Goal: Task Accomplishment & Management: Complete application form

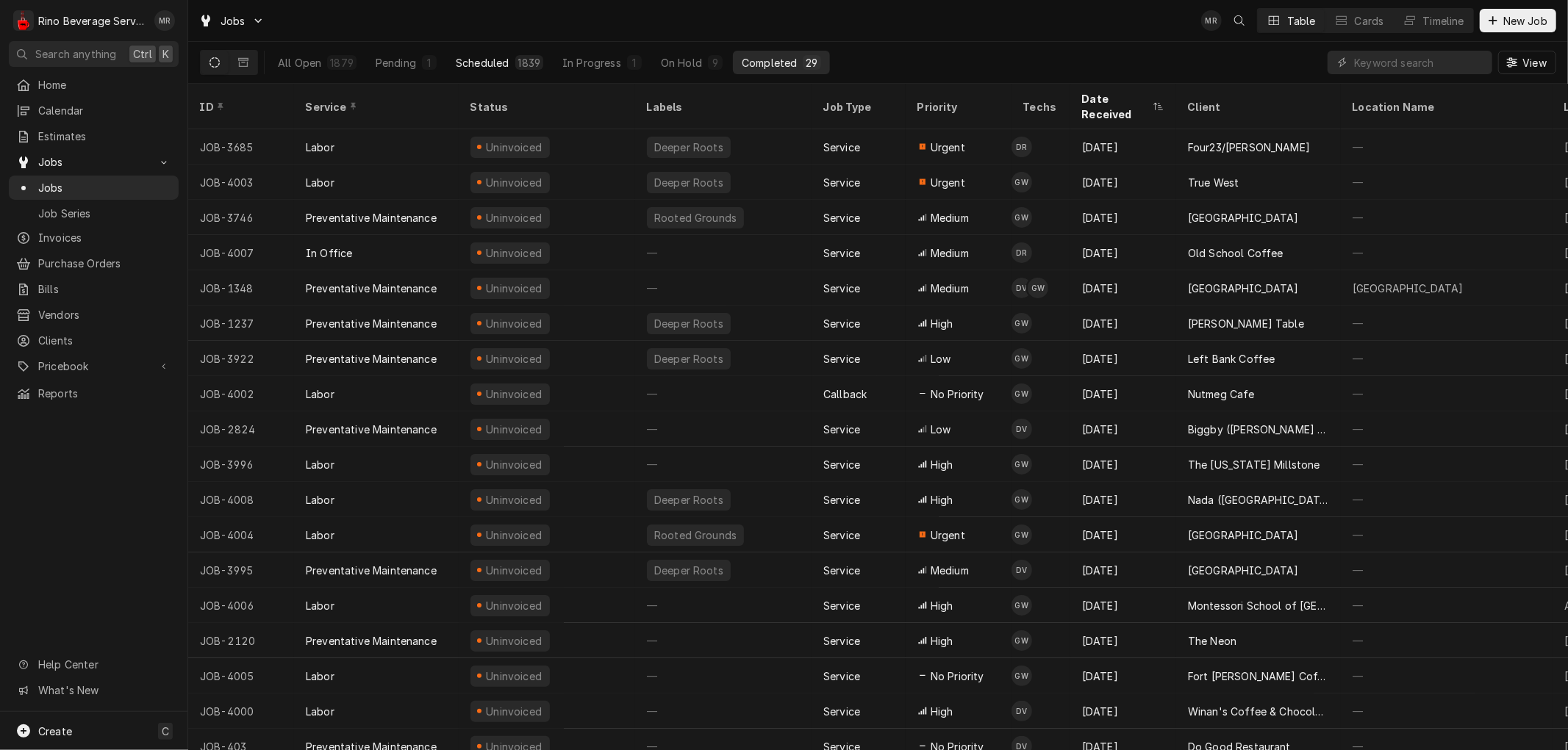
click at [506, 58] on button "Scheduled 1839" at bounding box center [499, 63] width 105 height 23
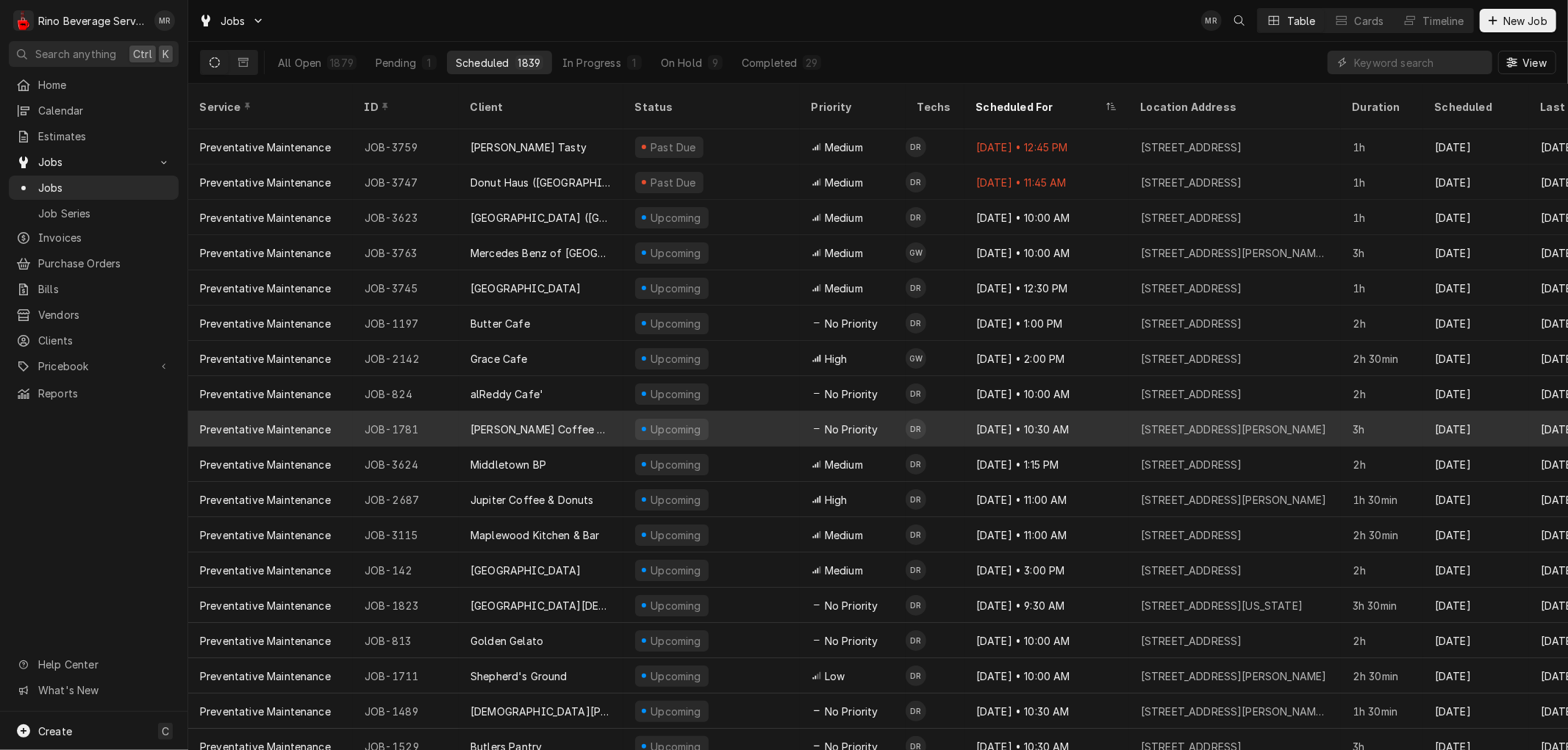
click at [601, 422] on div "[PERSON_NAME] Coffee Shop" at bounding box center [541, 429] width 142 height 15
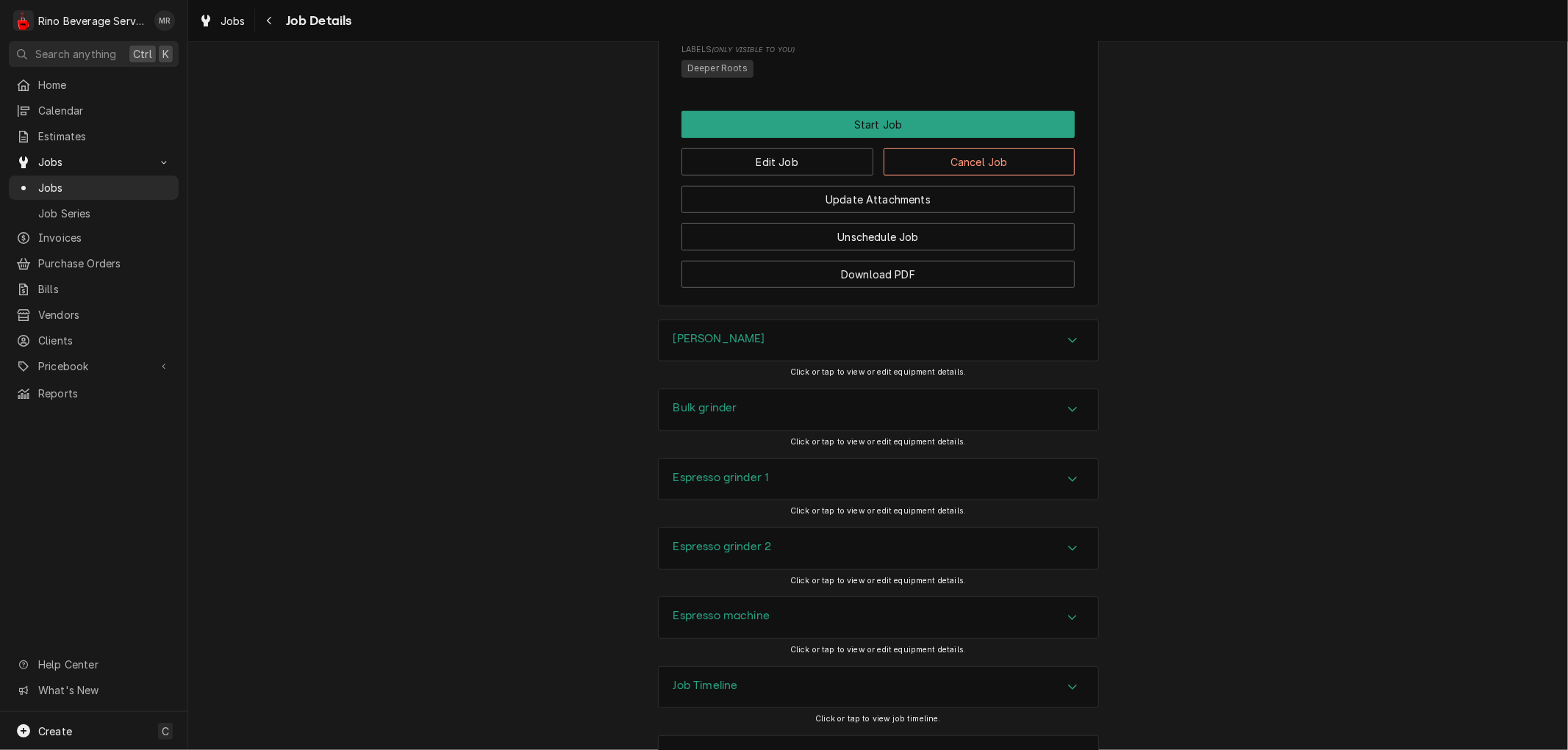
scroll to position [890, 0]
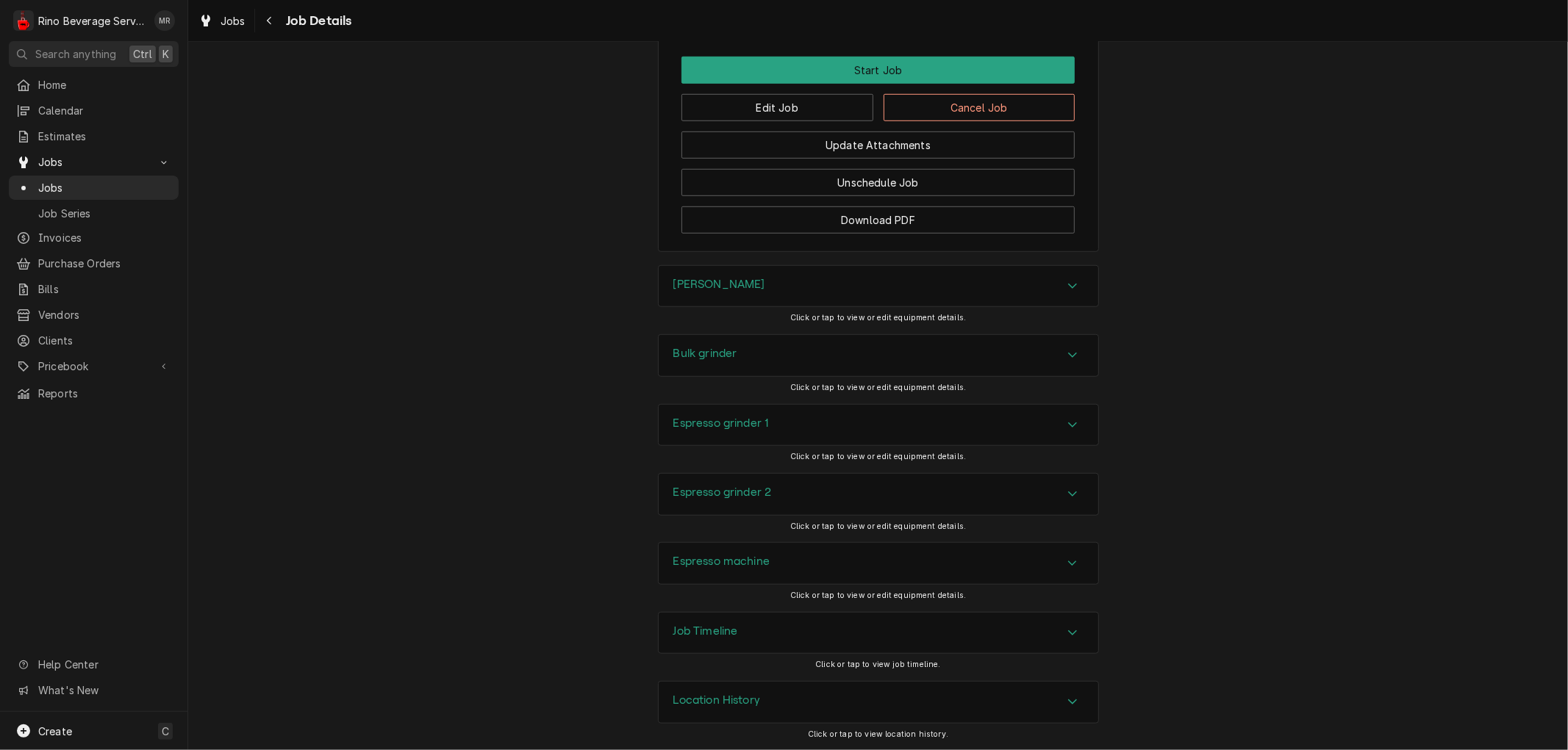
click at [709, 694] on h3 "Location History" at bounding box center [717, 701] width 88 height 14
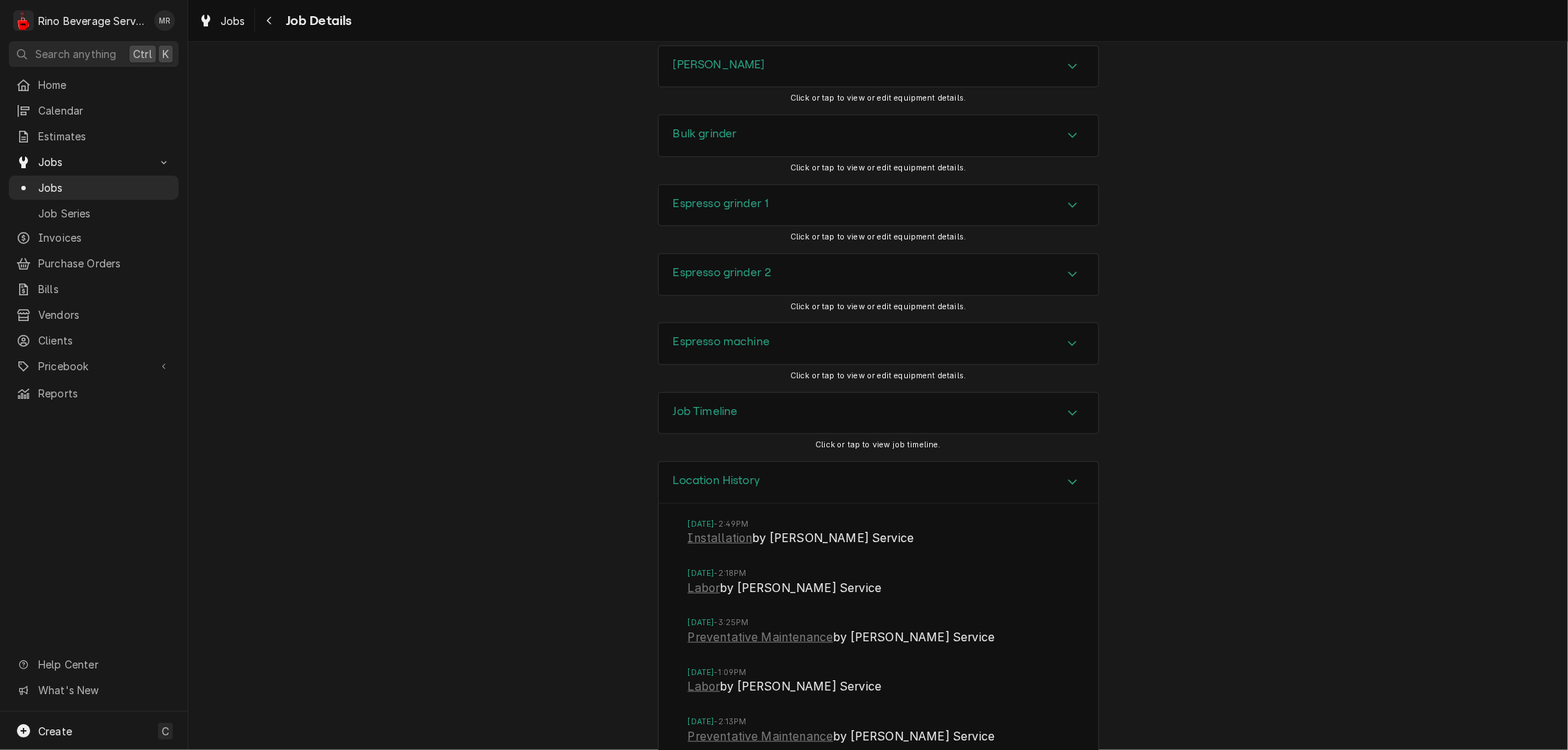
scroll to position [1135, 0]
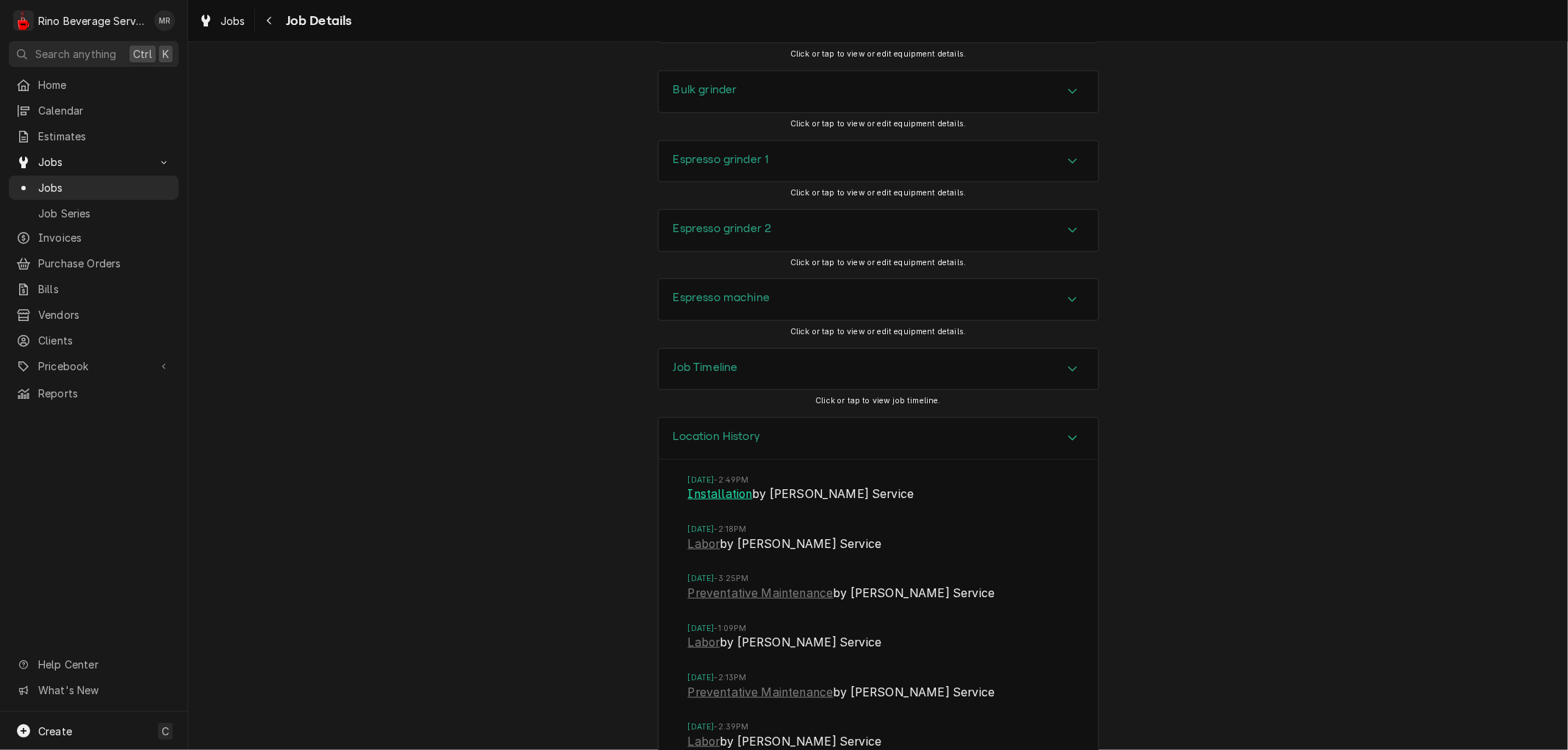
click at [707, 504] on link "Installation" at bounding box center [719, 495] width 65 height 17
click at [735, 603] on link "Preventative Maintenance" at bounding box center [760, 594] width 145 height 17
click at [707, 702] on link "Preventative Maintenance" at bounding box center [760, 693] width 145 height 17
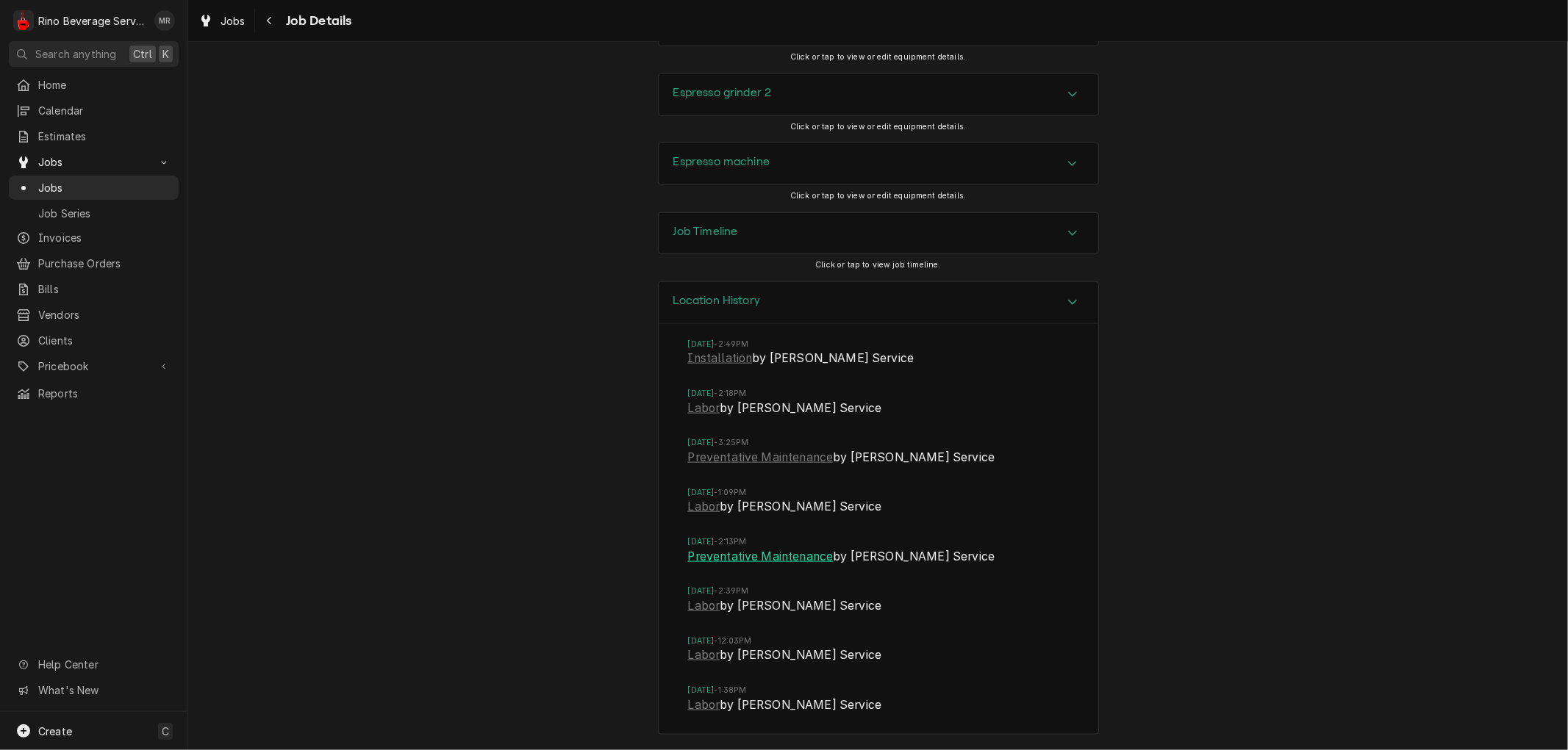
scroll to position [1289, 0]
click at [692, 608] on link "Labor" at bounding box center [704, 607] width 33 height 17
click at [693, 512] on link "Labor" at bounding box center [704, 507] width 33 height 17
click at [700, 710] on link "Labor" at bounding box center [704, 706] width 33 height 17
click at [109, 185] on span "Jobs" at bounding box center [105, 188] width 133 height 15
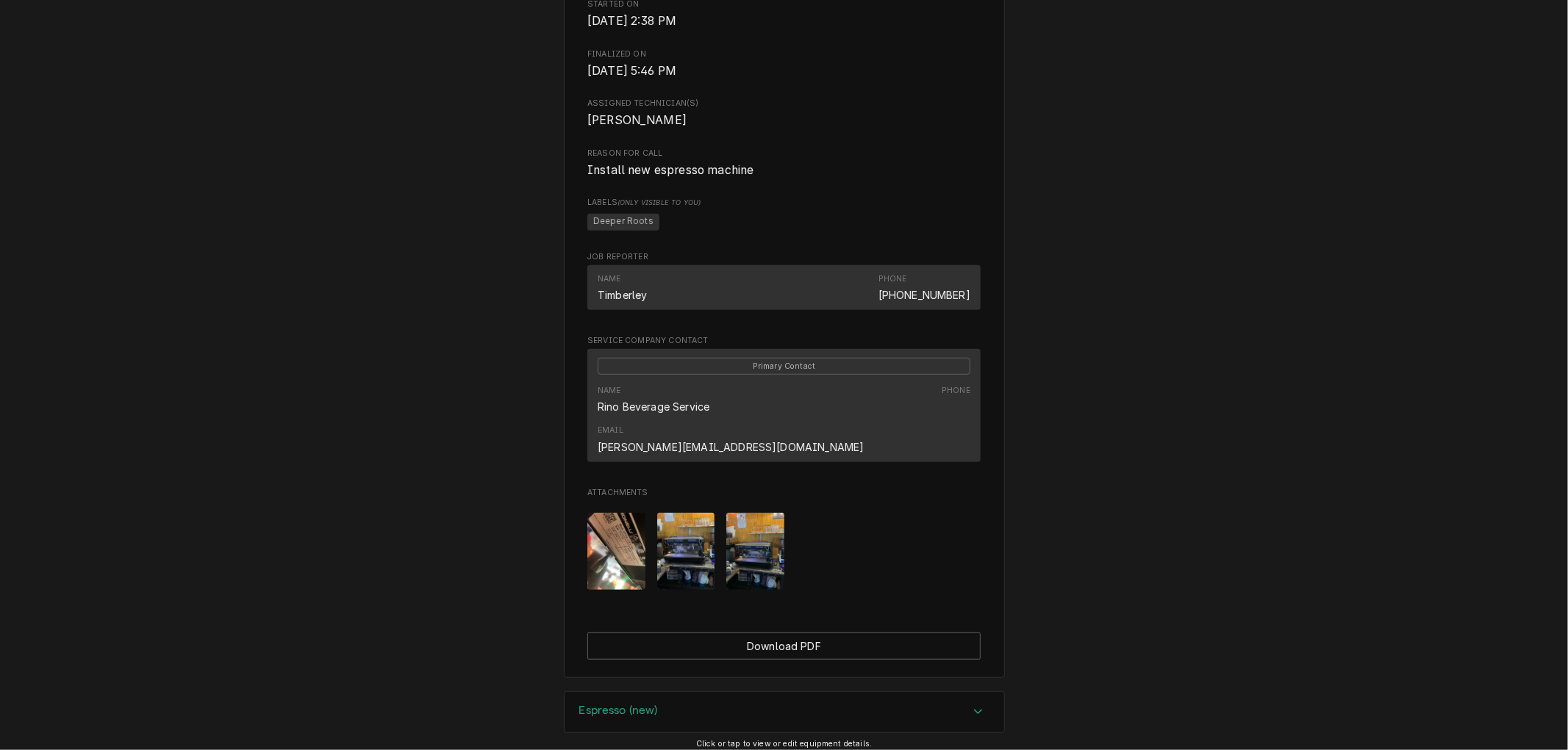
scroll to position [571, 0]
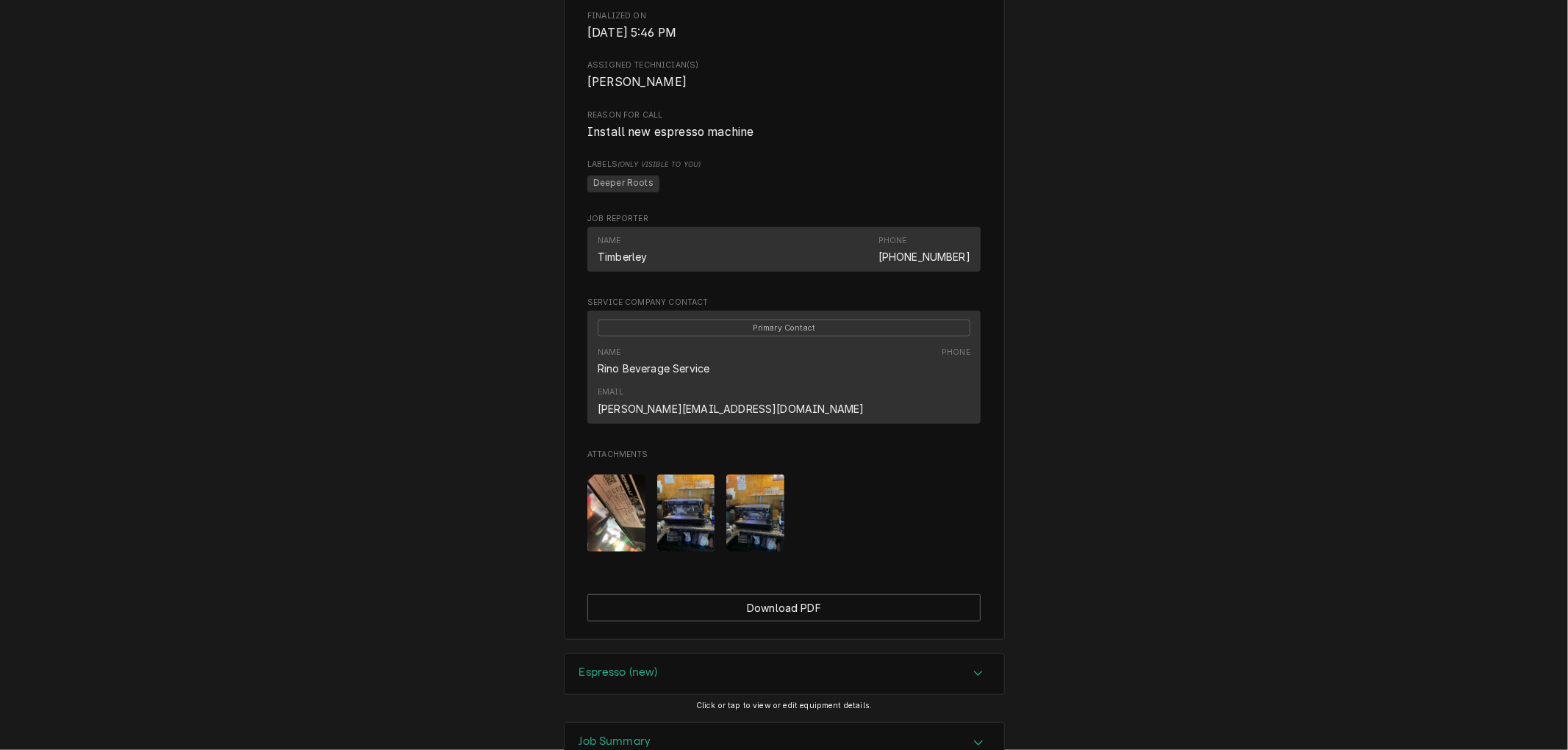
click at [750, 493] on img "Attachments" at bounding box center [755, 513] width 58 height 77
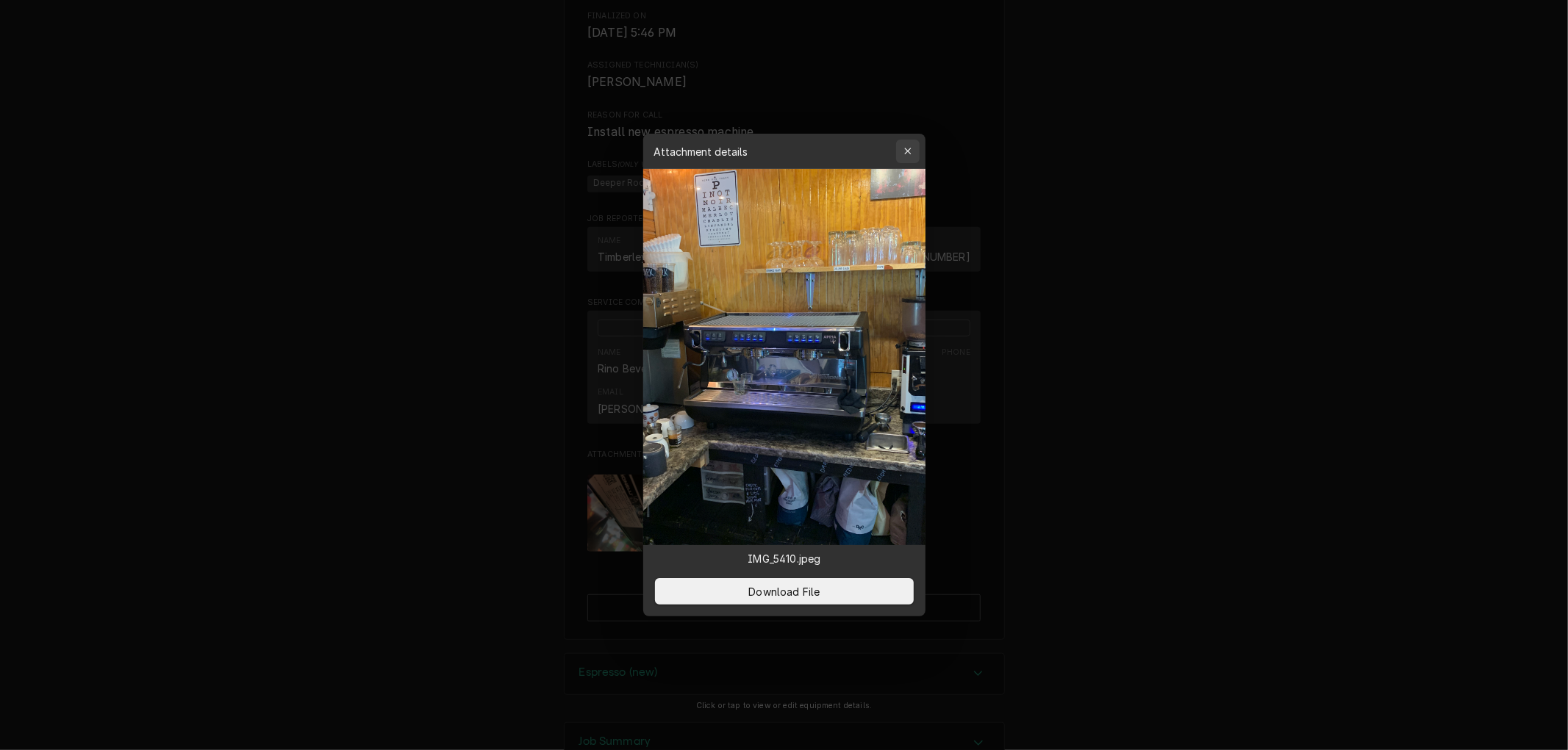
click at [905, 148] on icon "button" at bounding box center [907, 151] width 8 height 11
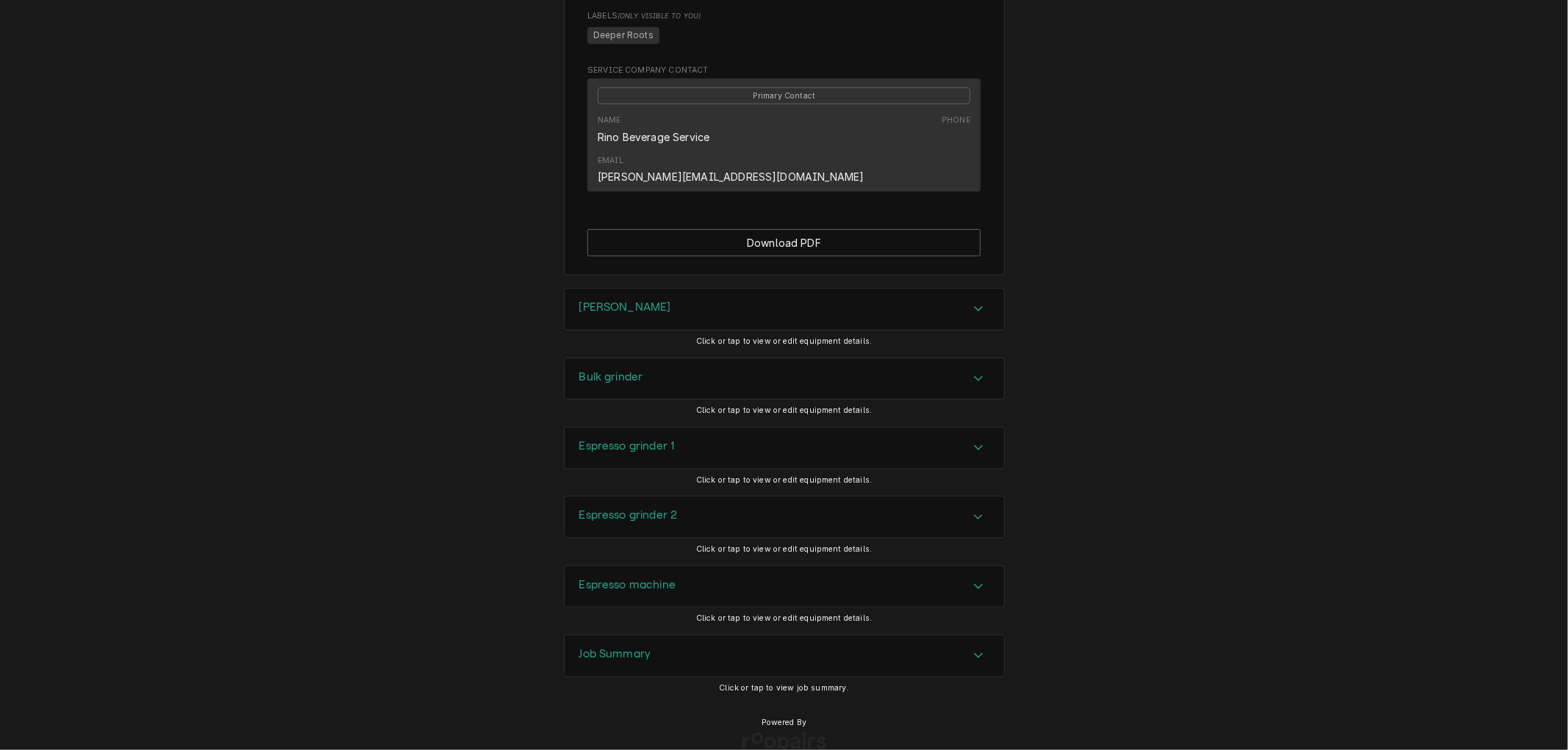
scroll to position [790, 0]
click at [680, 632] on div "Job Summary" at bounding box center [784, 652] width 439 height 41
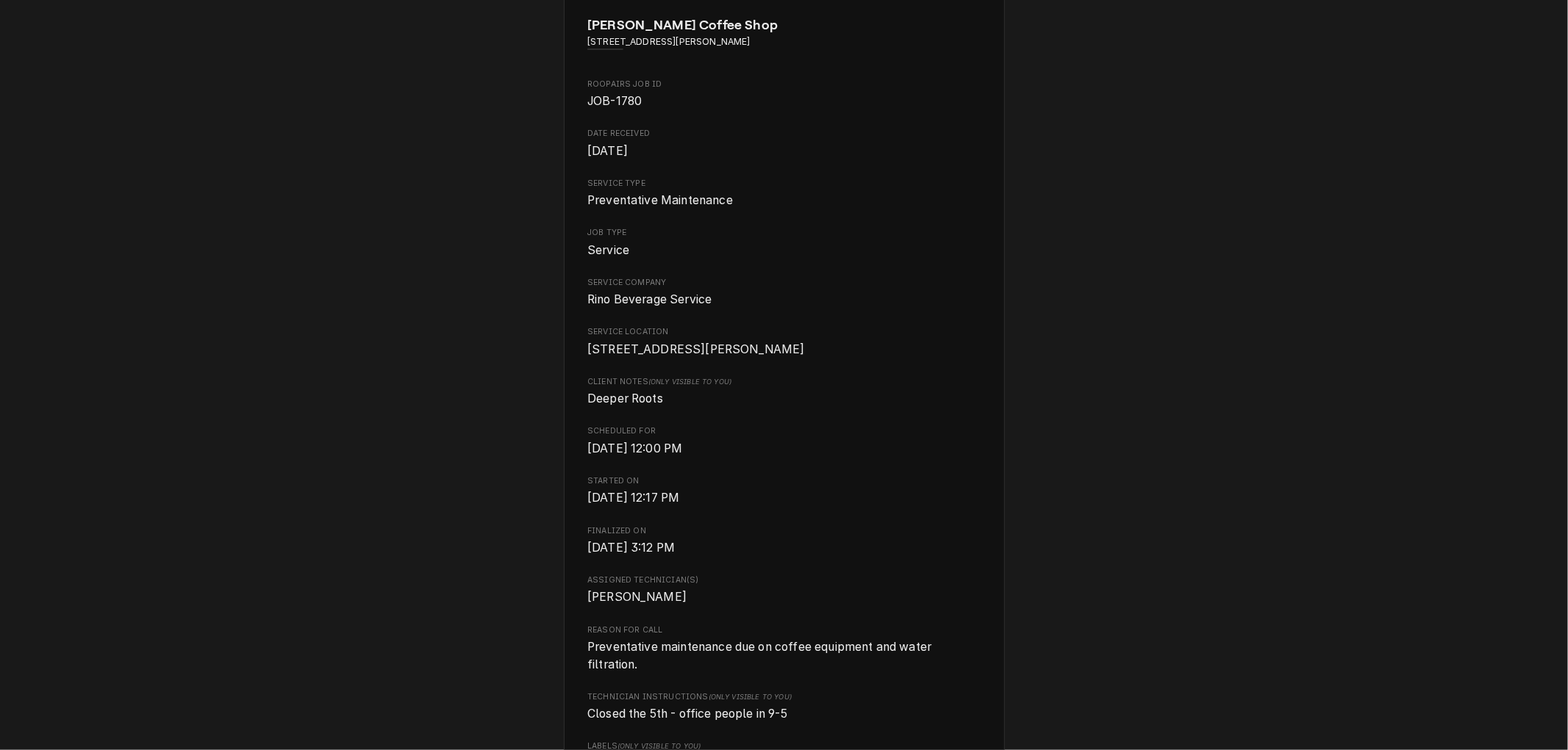
scroll to position [0, 0]
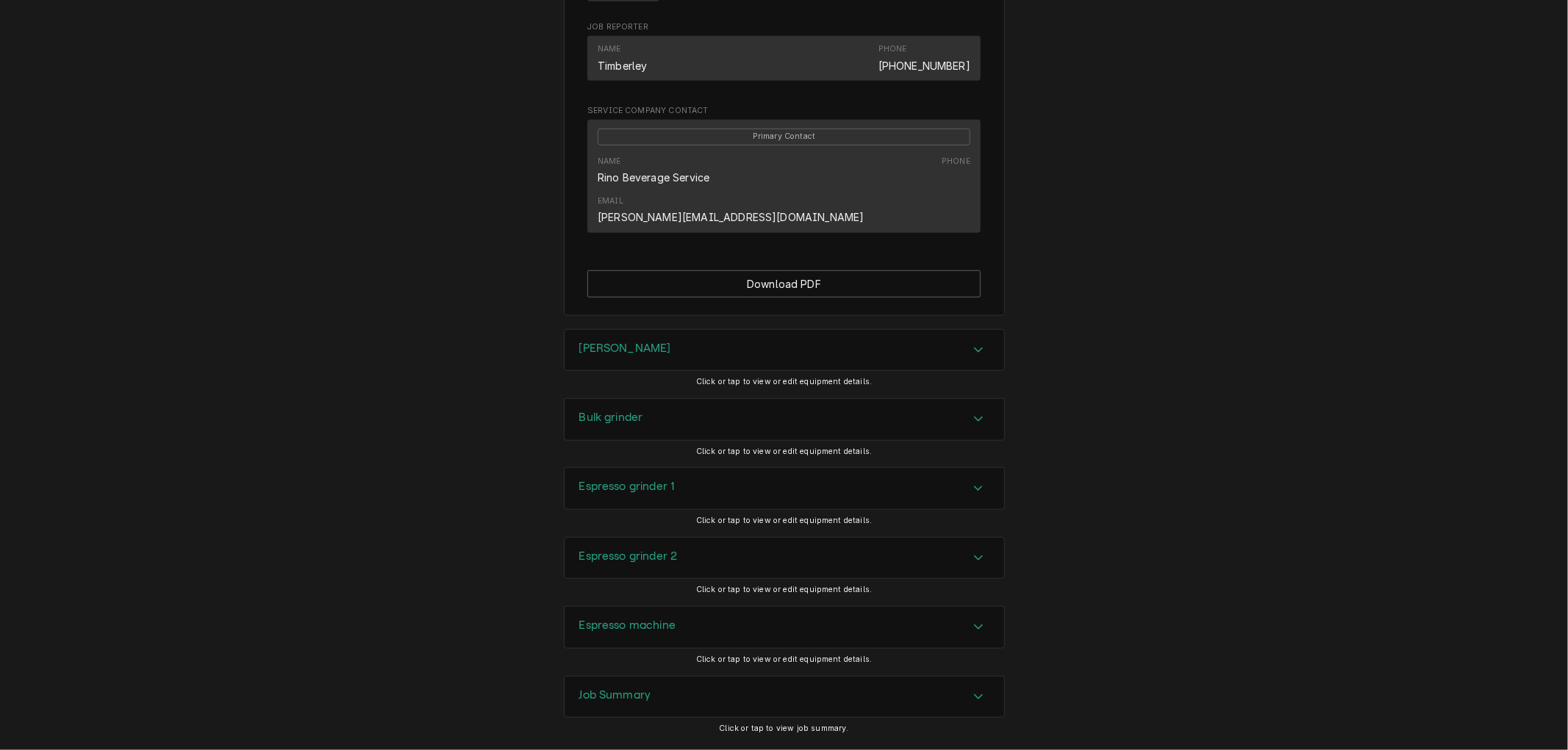
scroll to position [816, 0]
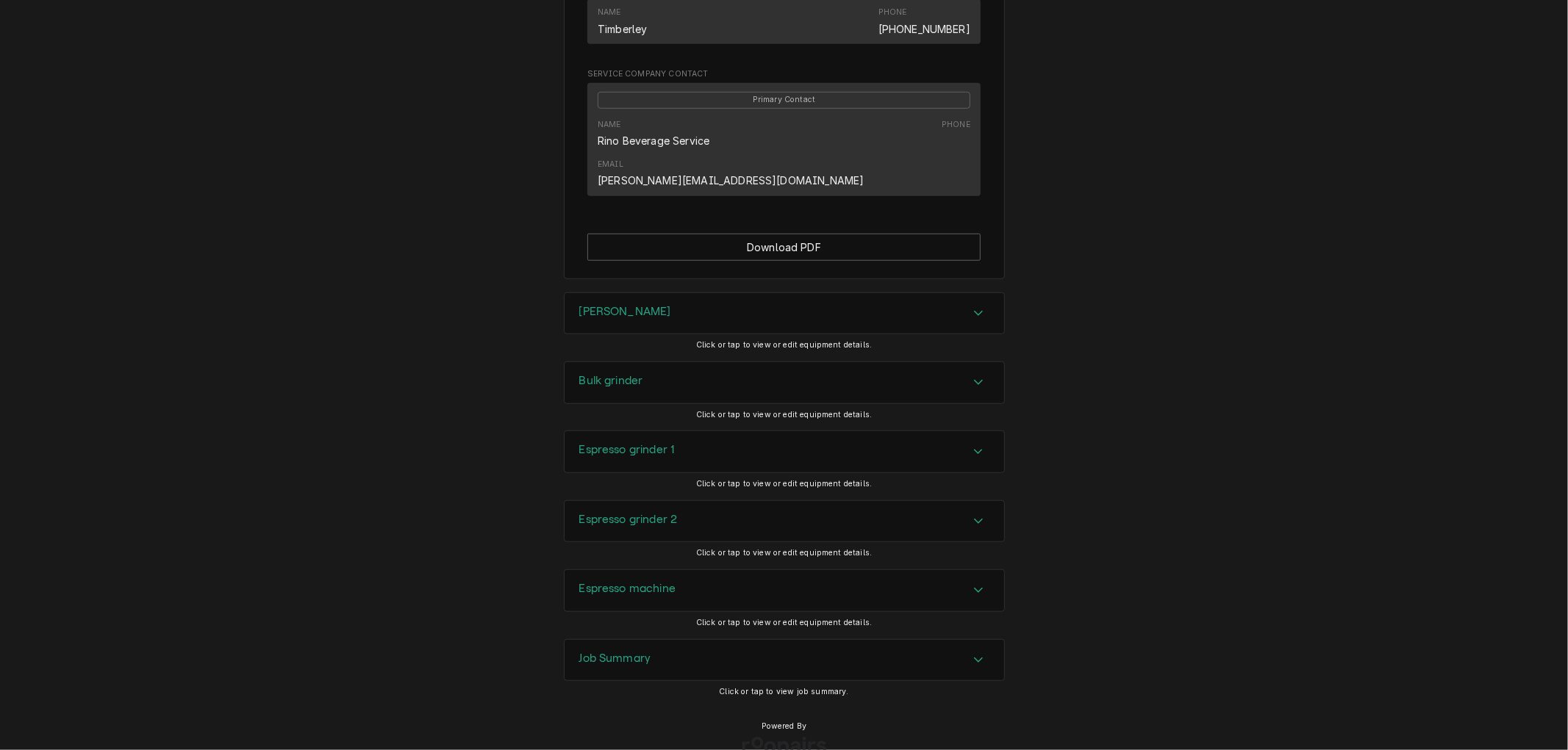
click at [690, 640] on div "Job Summary" at bounding box center [784, 660] width 439 height 41
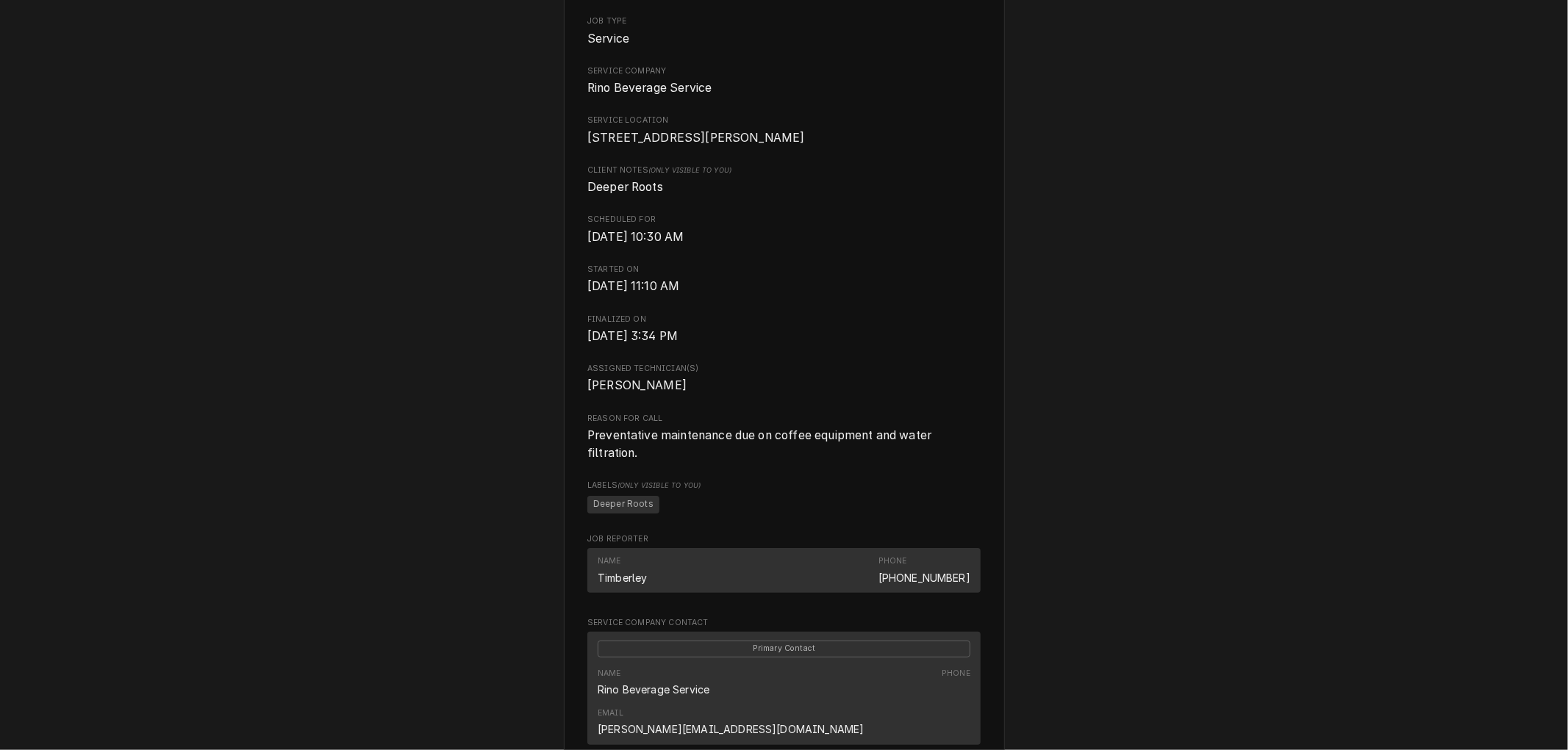
scroll to position [0, 0]
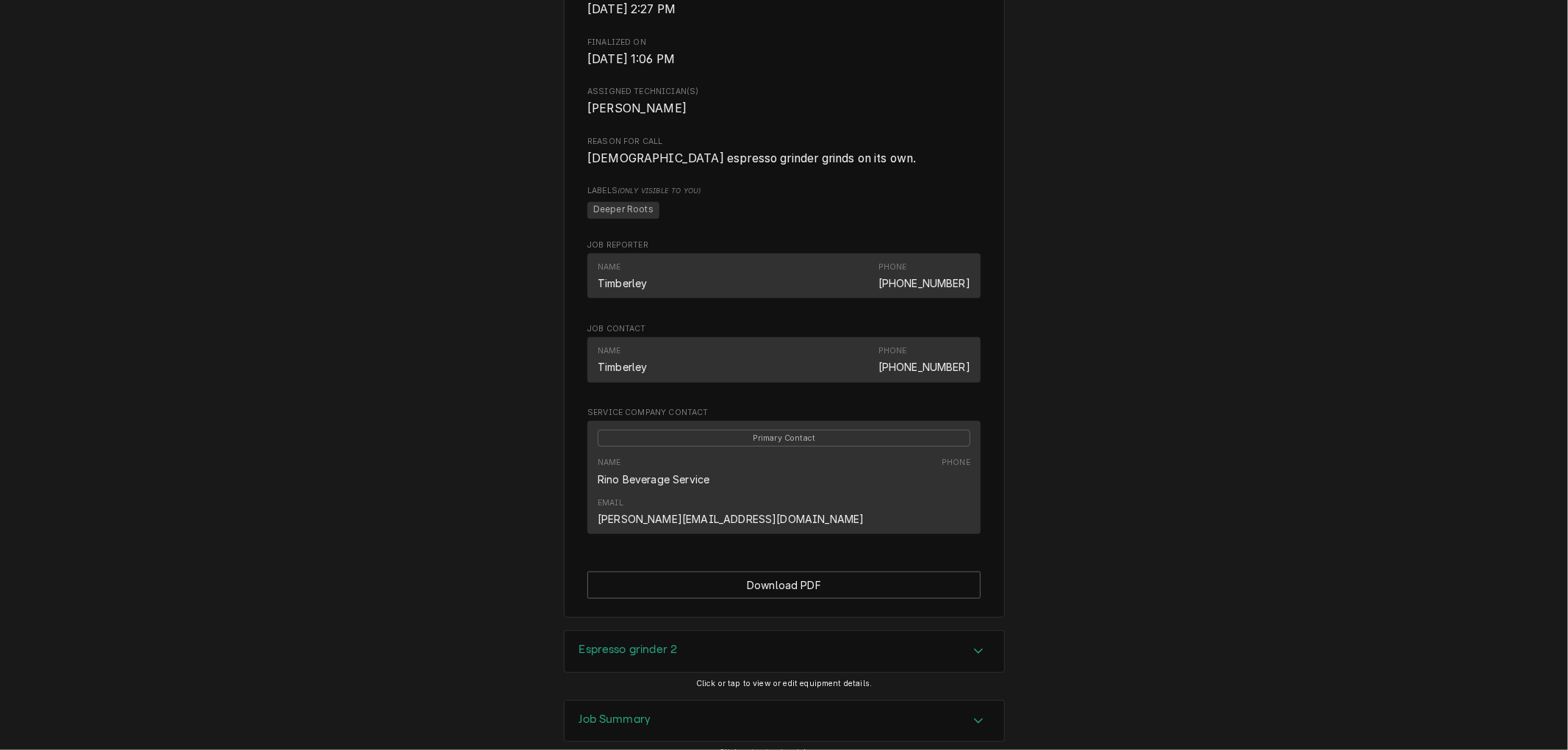
scroll to position [613, 0]
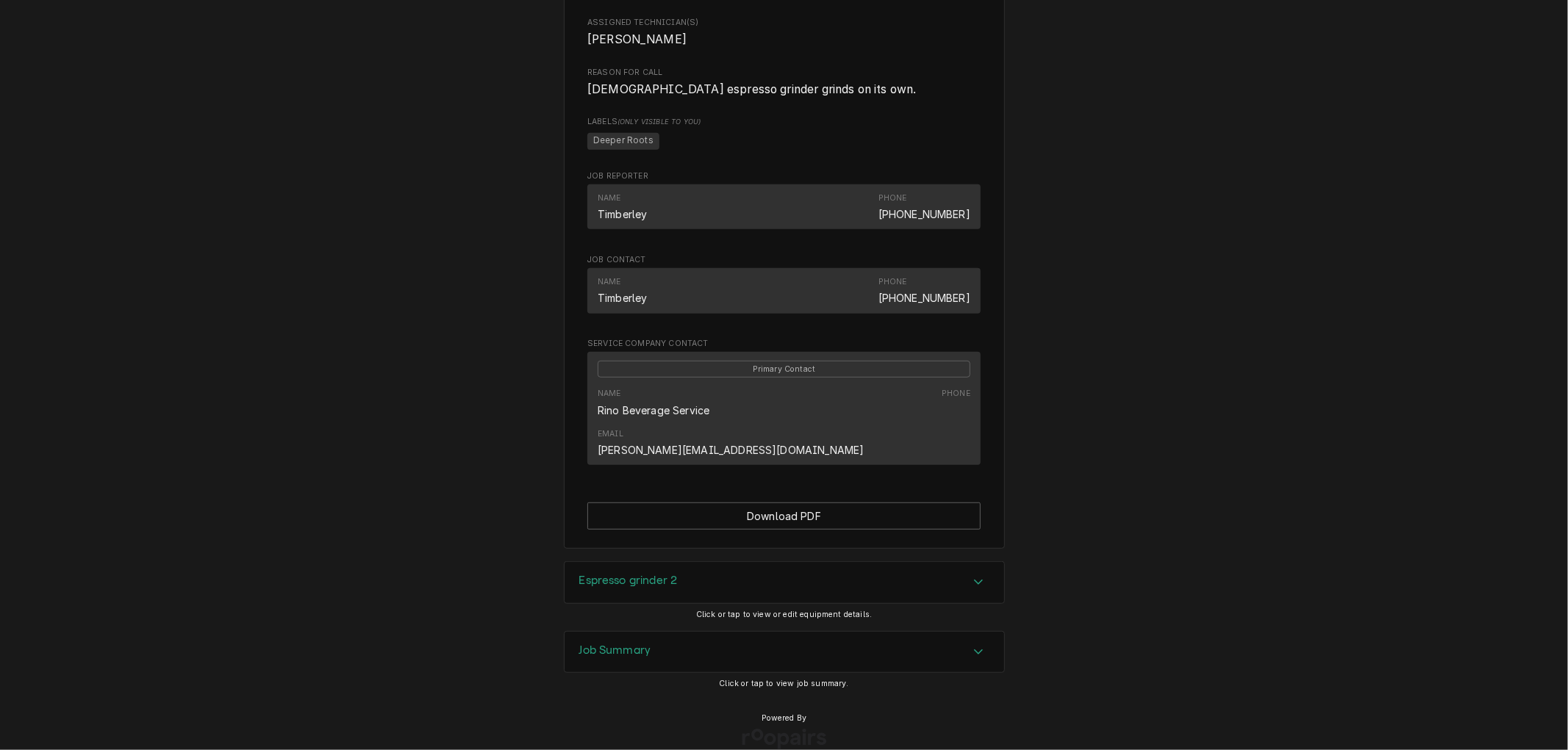
click at [694, 632] on div "Job Summary" at bounding box center [784, 652] width 439 height 41
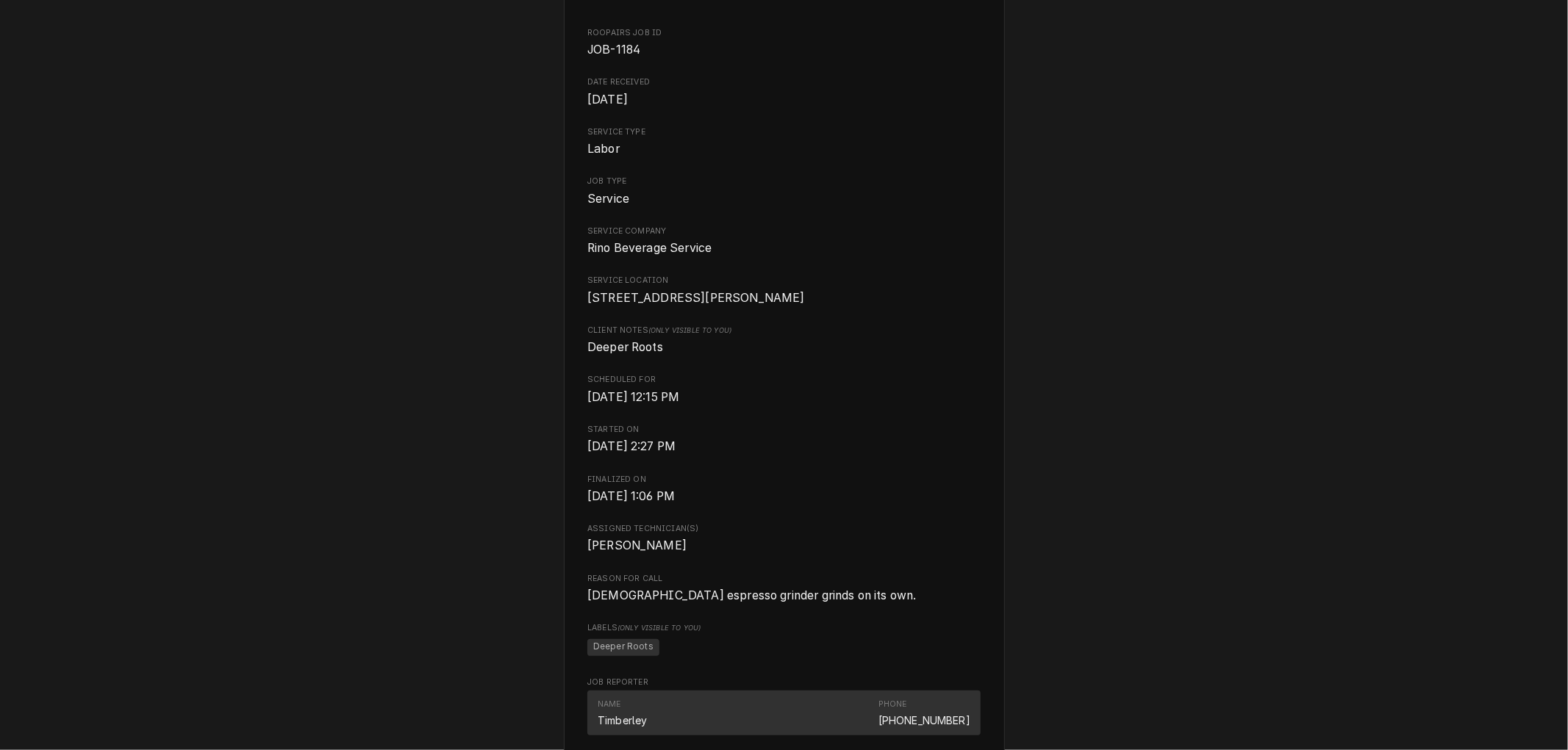
scroll to position [0, 0]
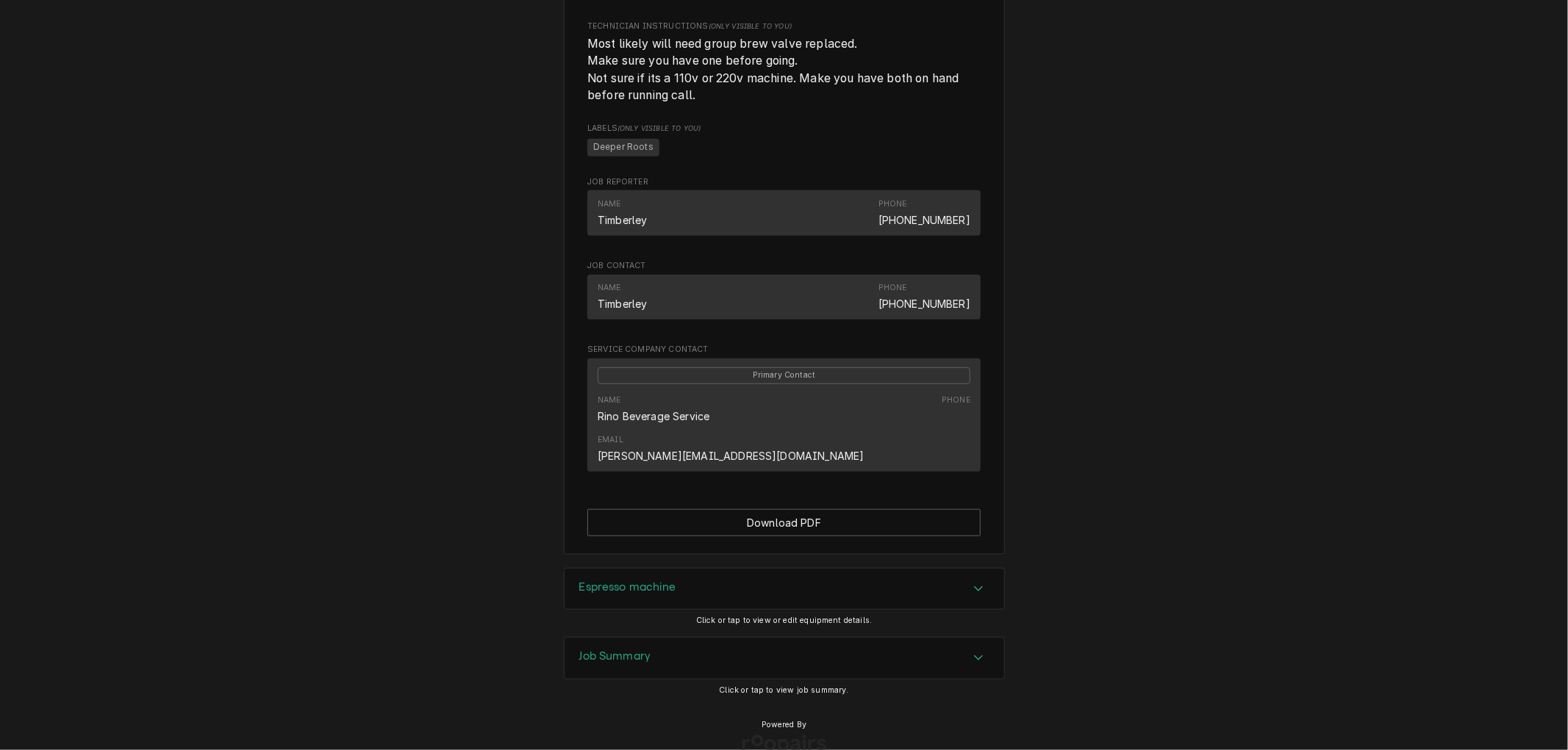
scroll to position [715, 0]
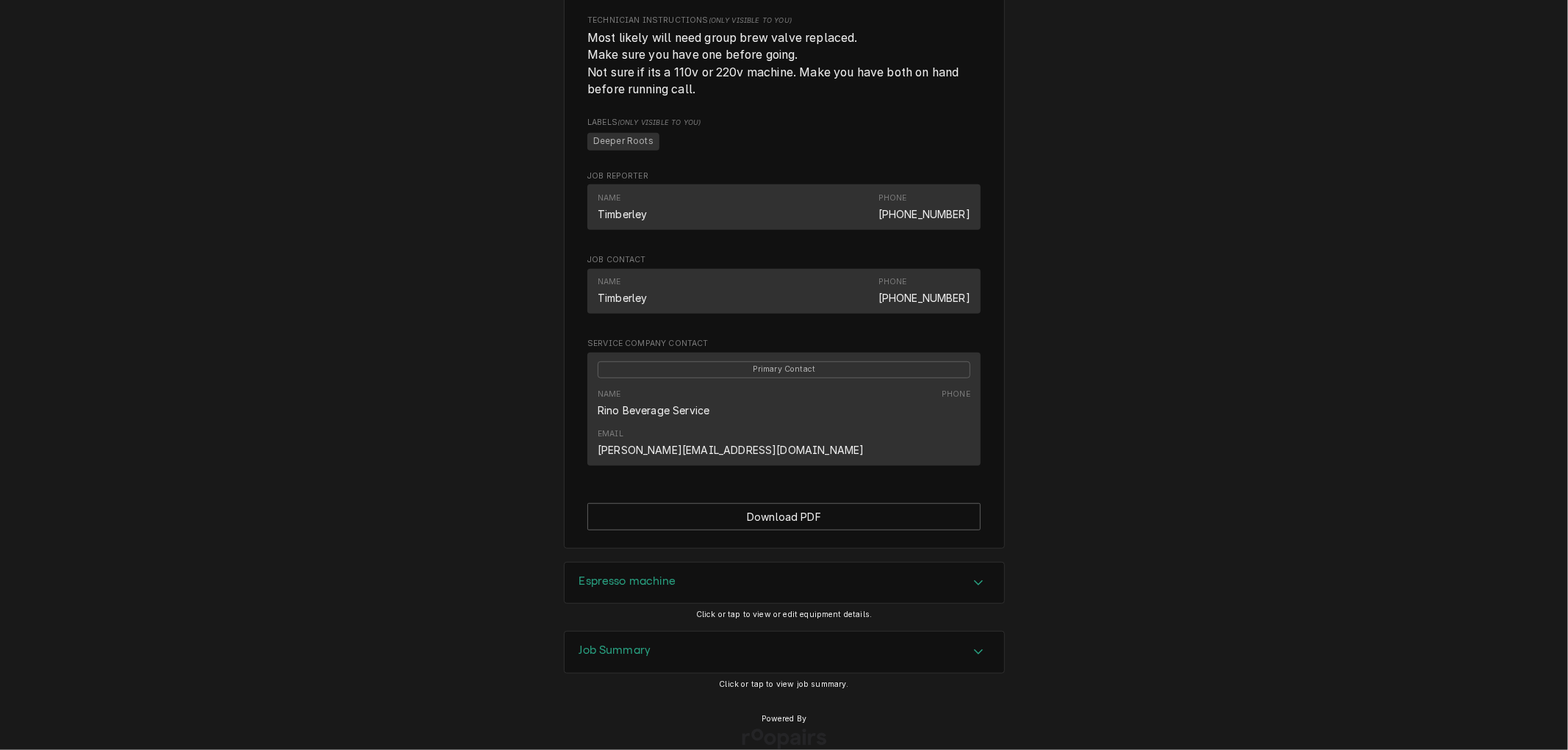
click at [620, 644] on h3 "Job Summary" at bounding box center [614, 651] width 72 height 14
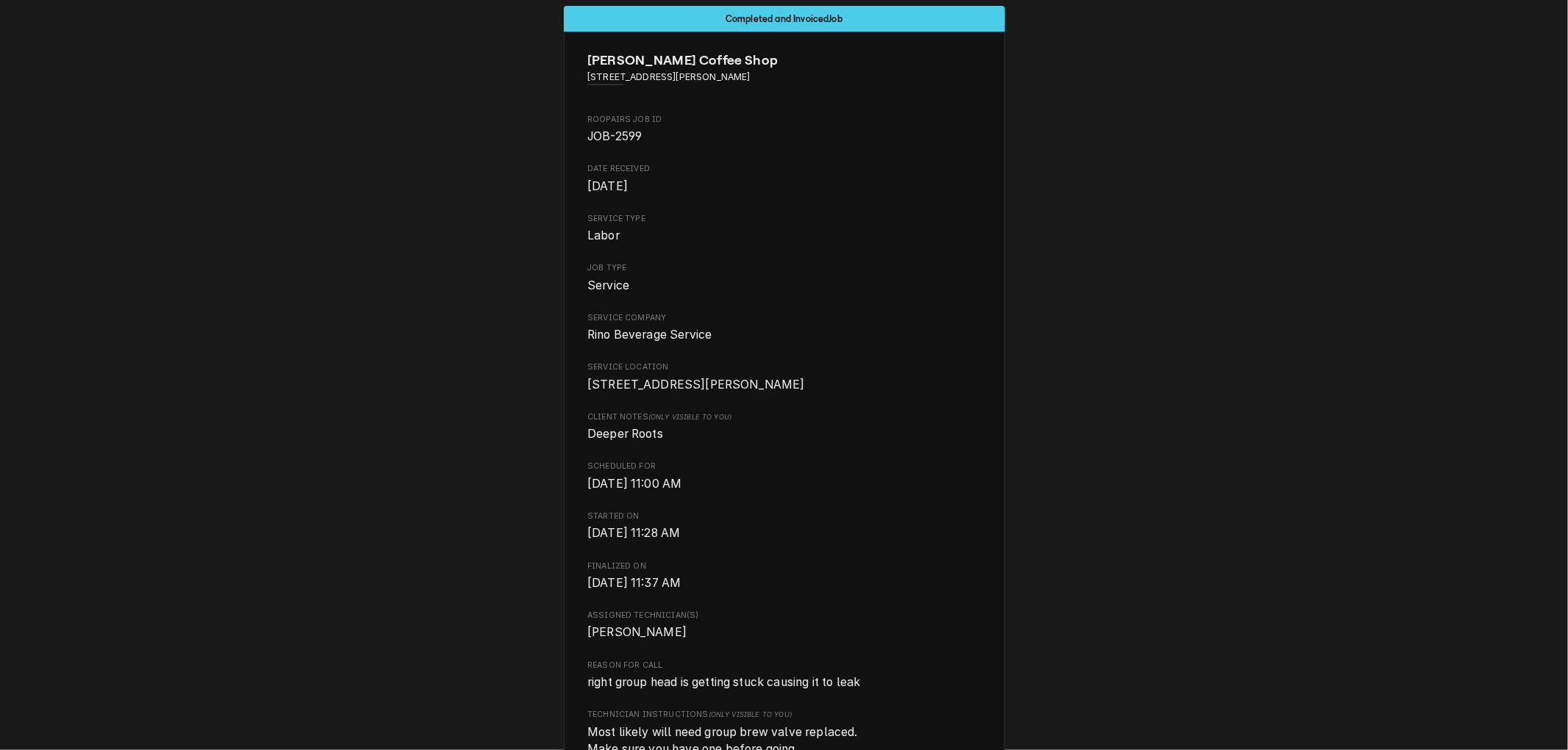
scroll to position [0, 0]
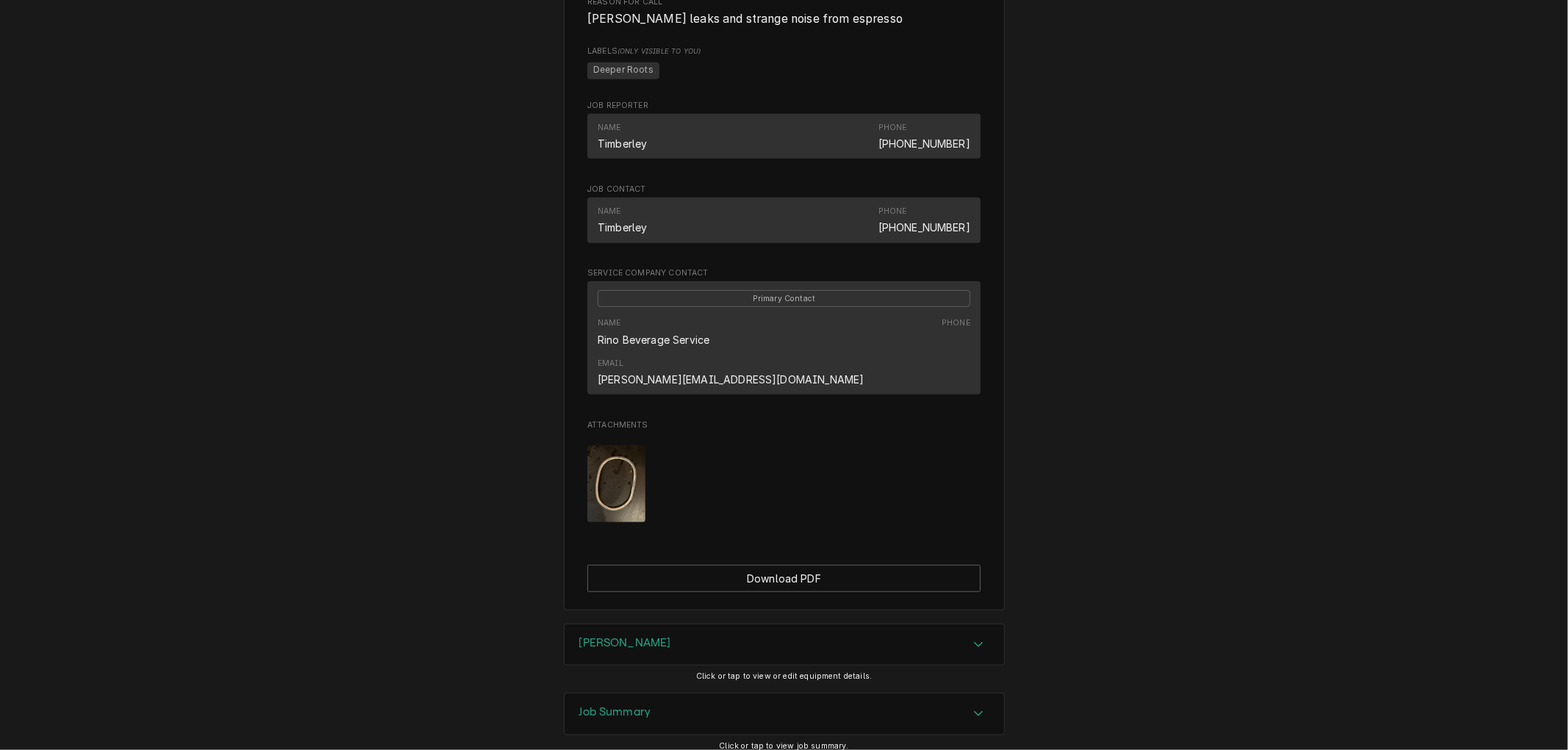
scroll to position [746, 0]
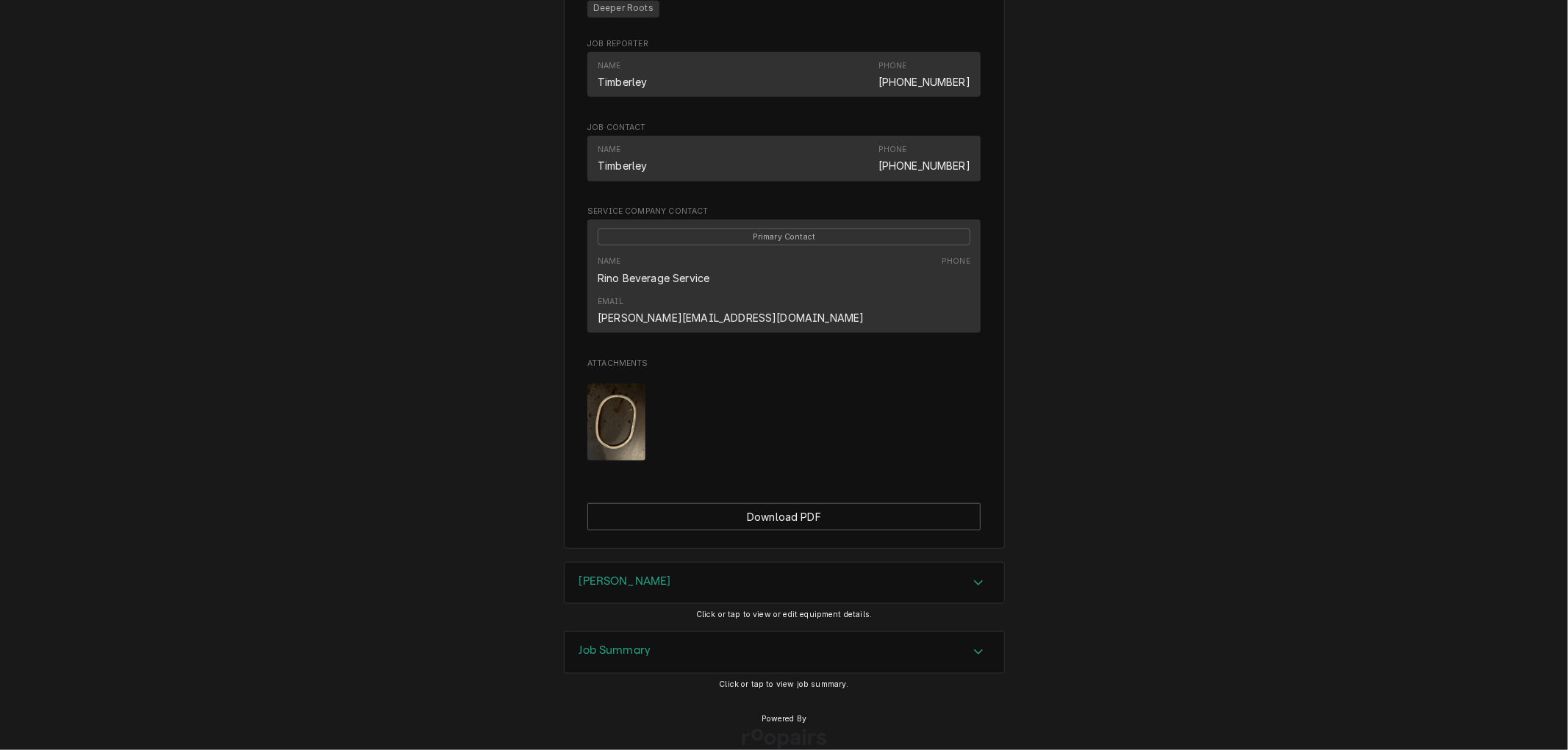
click at [614, 393] on img "Attachments" at bounding box center [616, 422] width 58 height 77
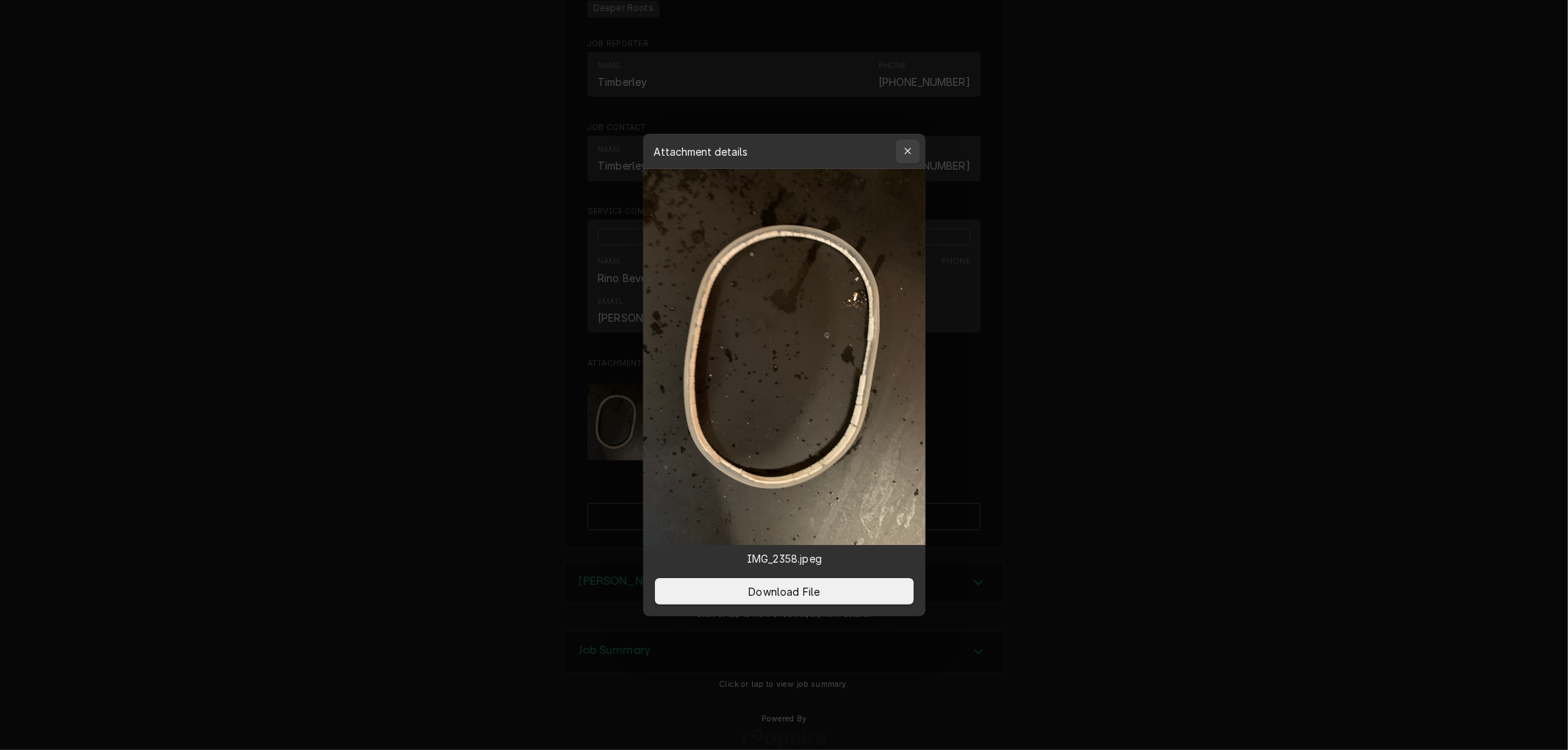
click at [907, 149] on icon "button" at bounding box center [907, 151] width 8 height 11
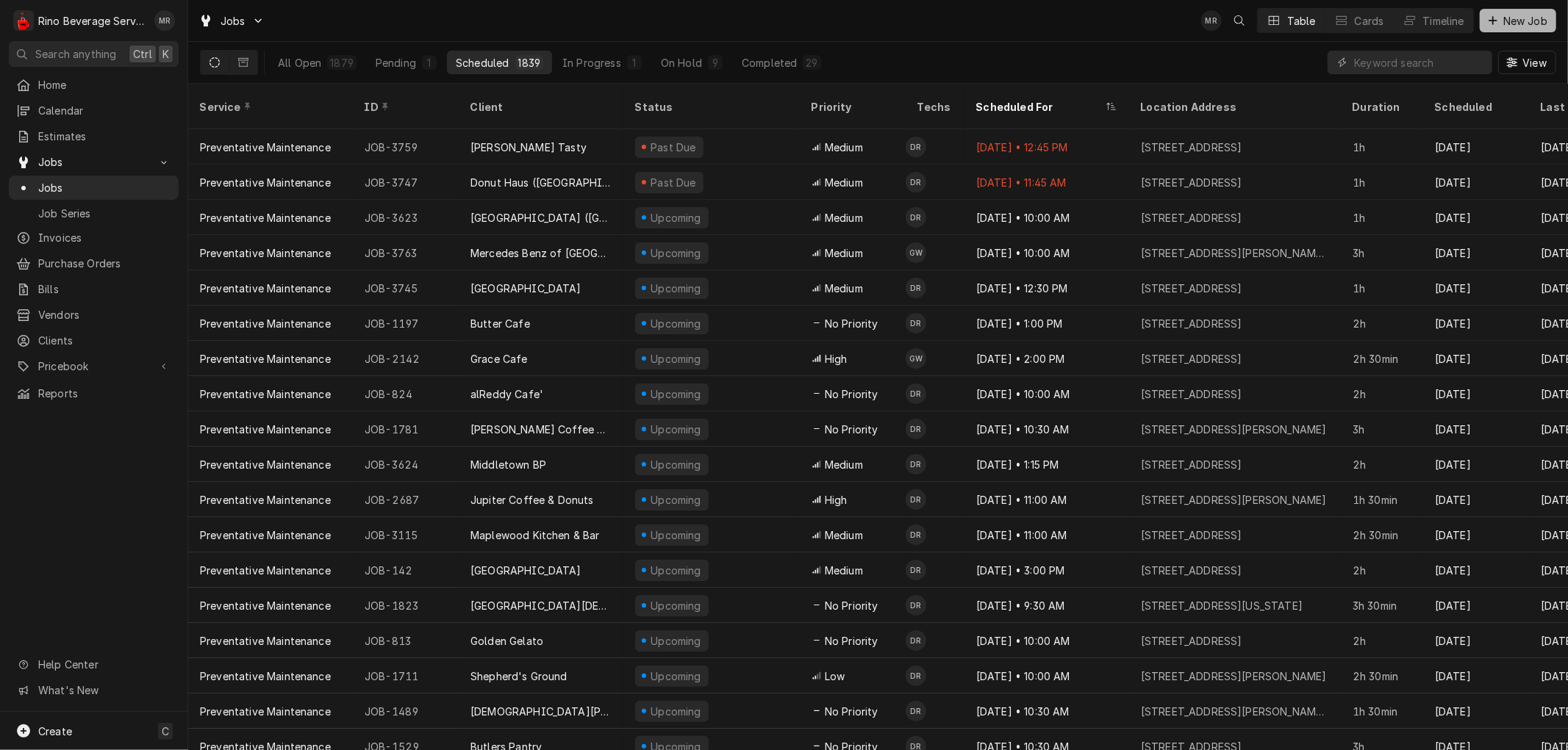
click at [1517, 20] on span "New Job" at bounding box center [1526, 21] width 50 height 15
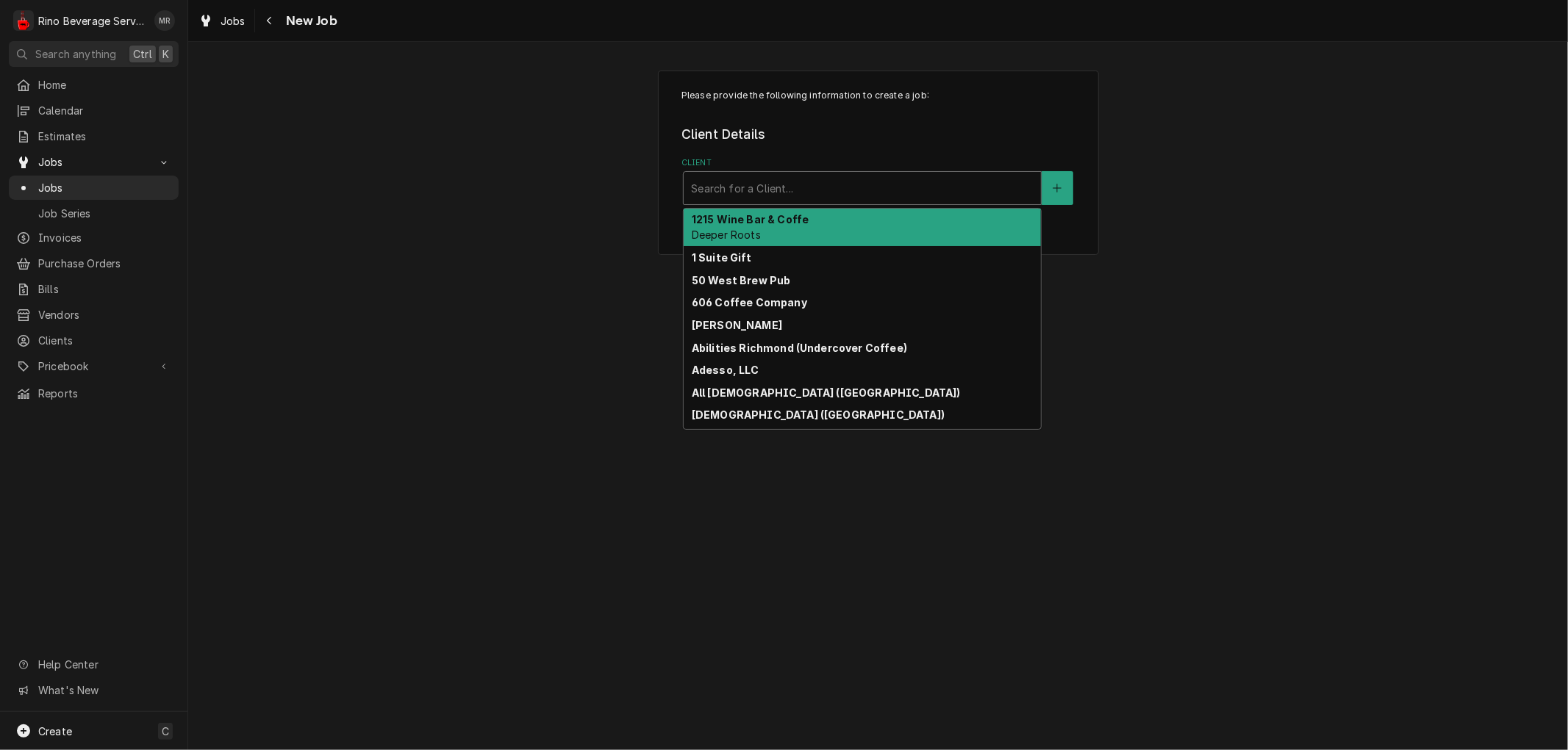
click at [745, 187] on div "Client" at bounding box center [863, 188] width 343 height 26
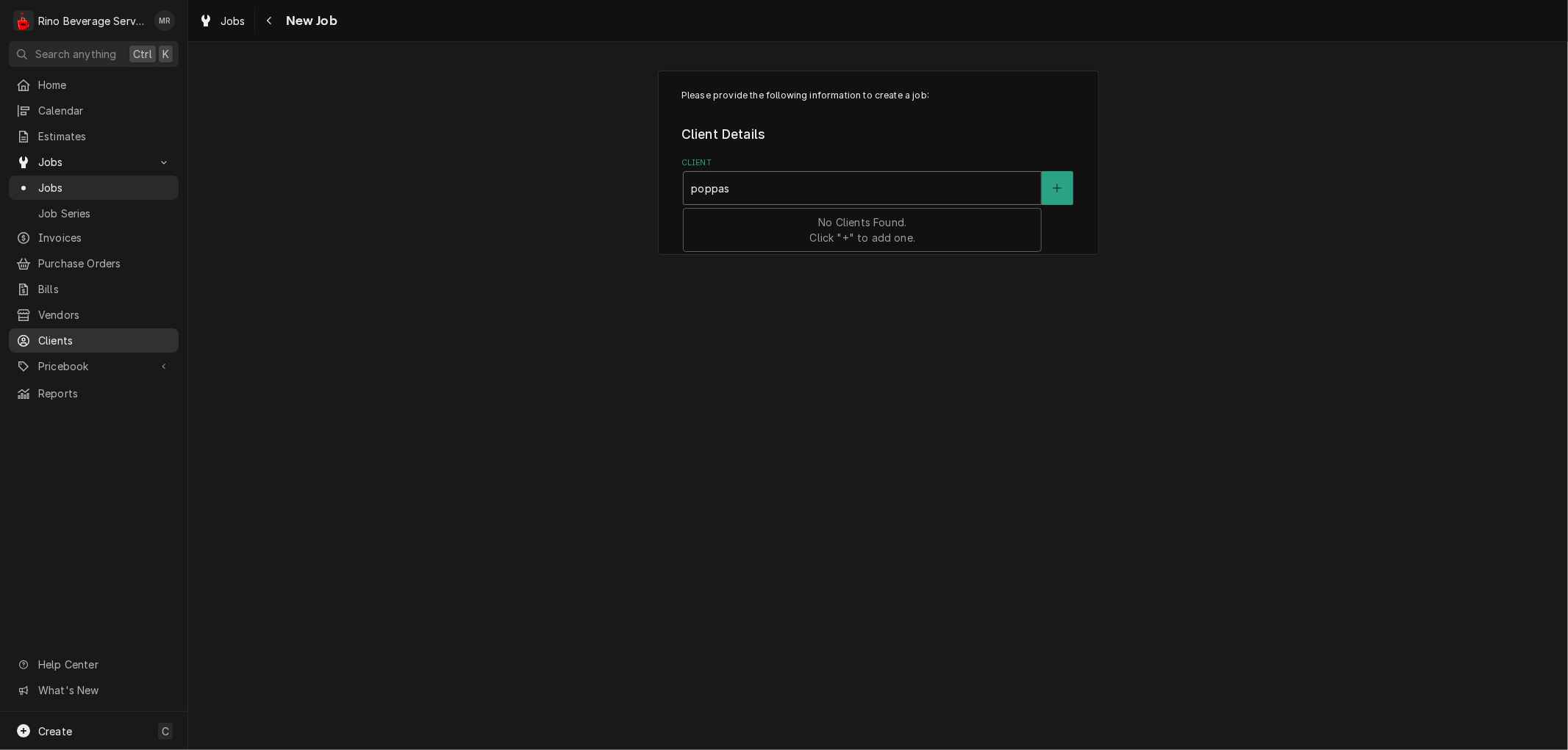
type input "poppas"
click at [86, 333] on span "Clients" at bounding box center [105, 341] width 133 height 15
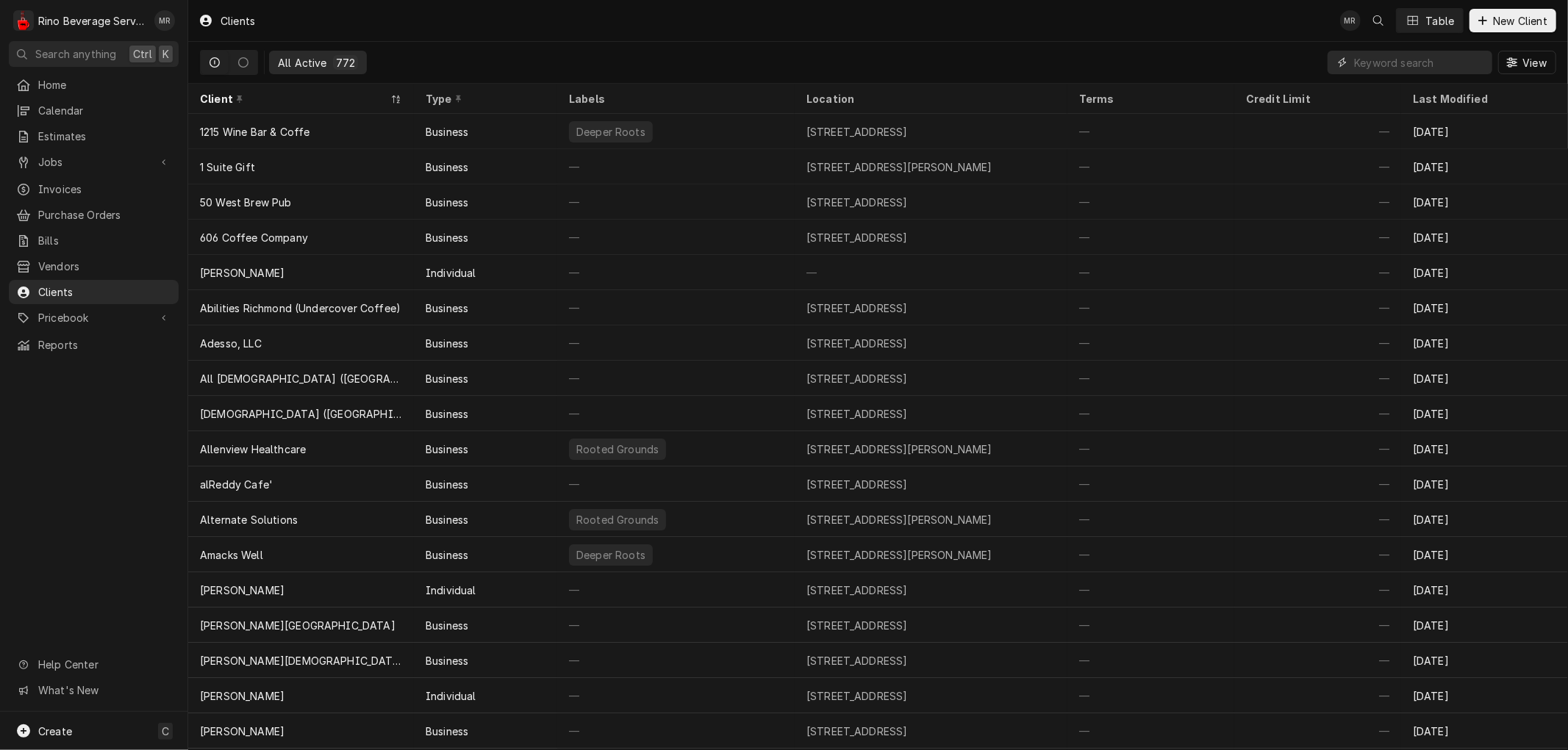
click at [1394, 67] on input "Dynamic Content Wrapper" at bounding box center [1420, 63] width 131 height 23
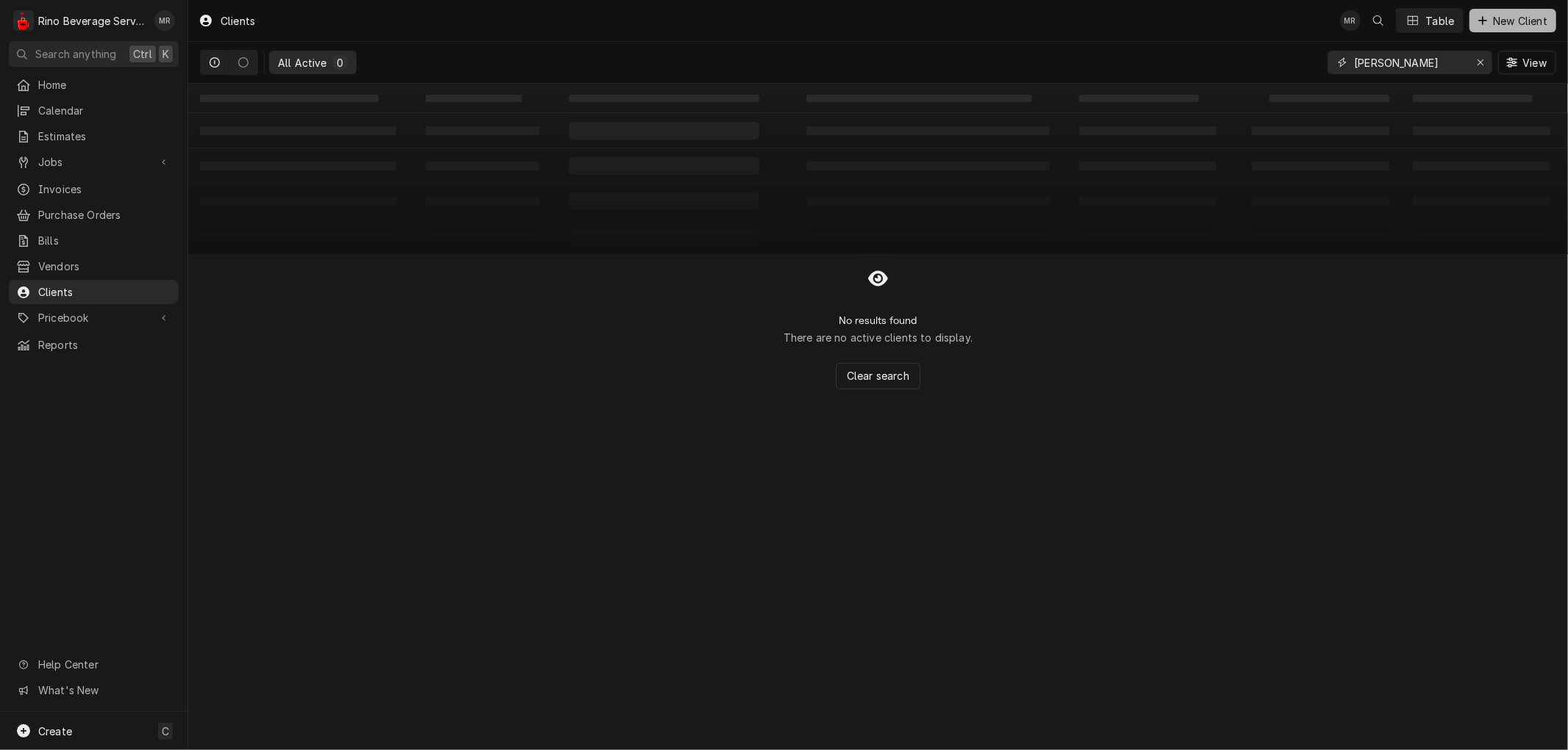
type input "popp"
click at [1520, 17] on span "New Client" at bounding box center [1520, 21] width 61 height 15
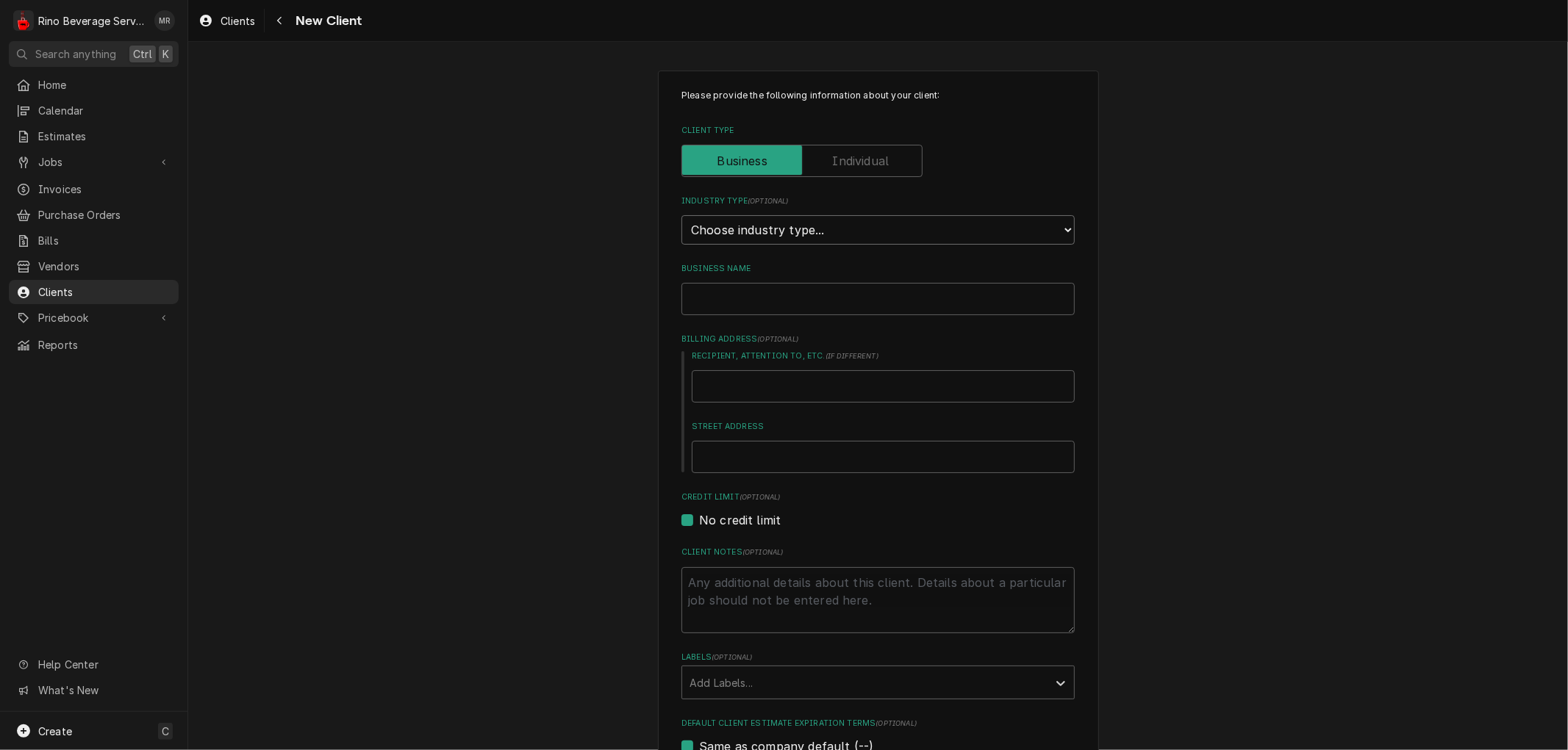
click at [880, 228] on select "Choose industry type... Residential Commercial Industrial Government" at bounding box center [878, 230] width 393 height 30
select select "2"
click at [682, 216] on select "Choose industry type... Residential Commercial Industrial Government" at bounding box center [878, 230] width 393 height 30
click at [777, 302] on input "Business Name" at bounding box center [878, 299] width 393 height 33
type textarea "x"
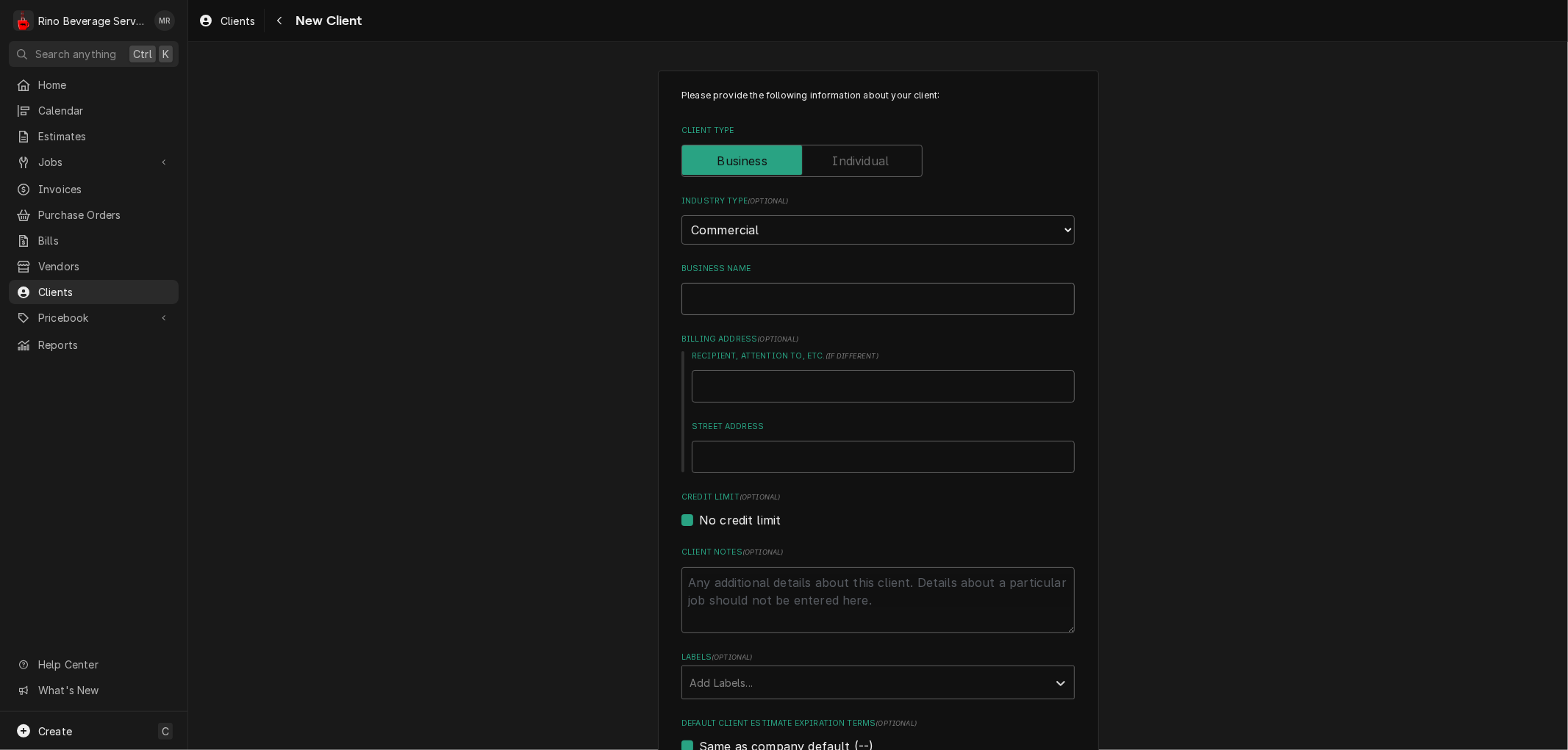
type input "P"
type textarea "x"
type input "Po"
type textarea "x"
type input "Pop"
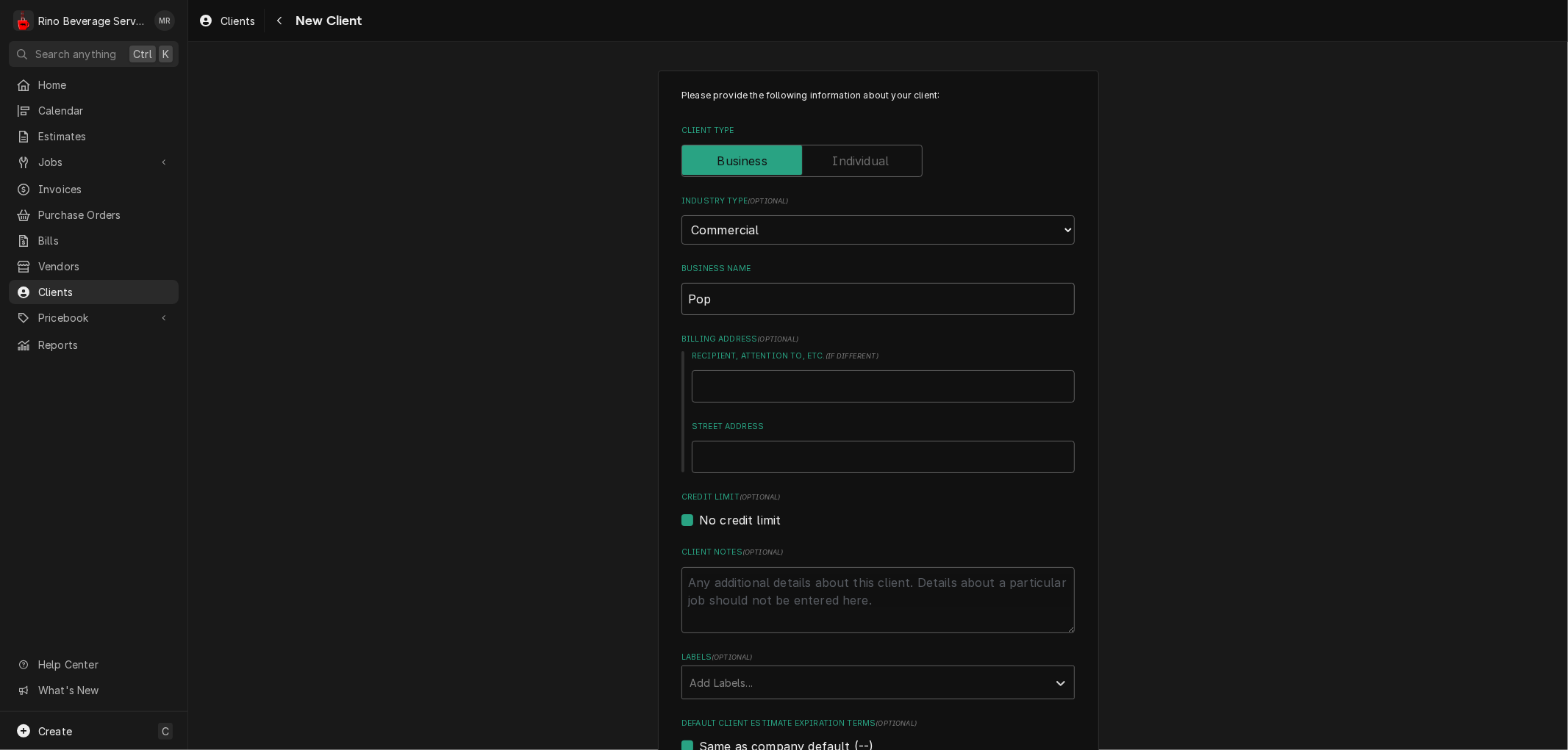
type textarea "x"
type input "[PERSON_NAME]"
type textarea "x"
type input "[PERSON_NAME]"
type textarea "x"
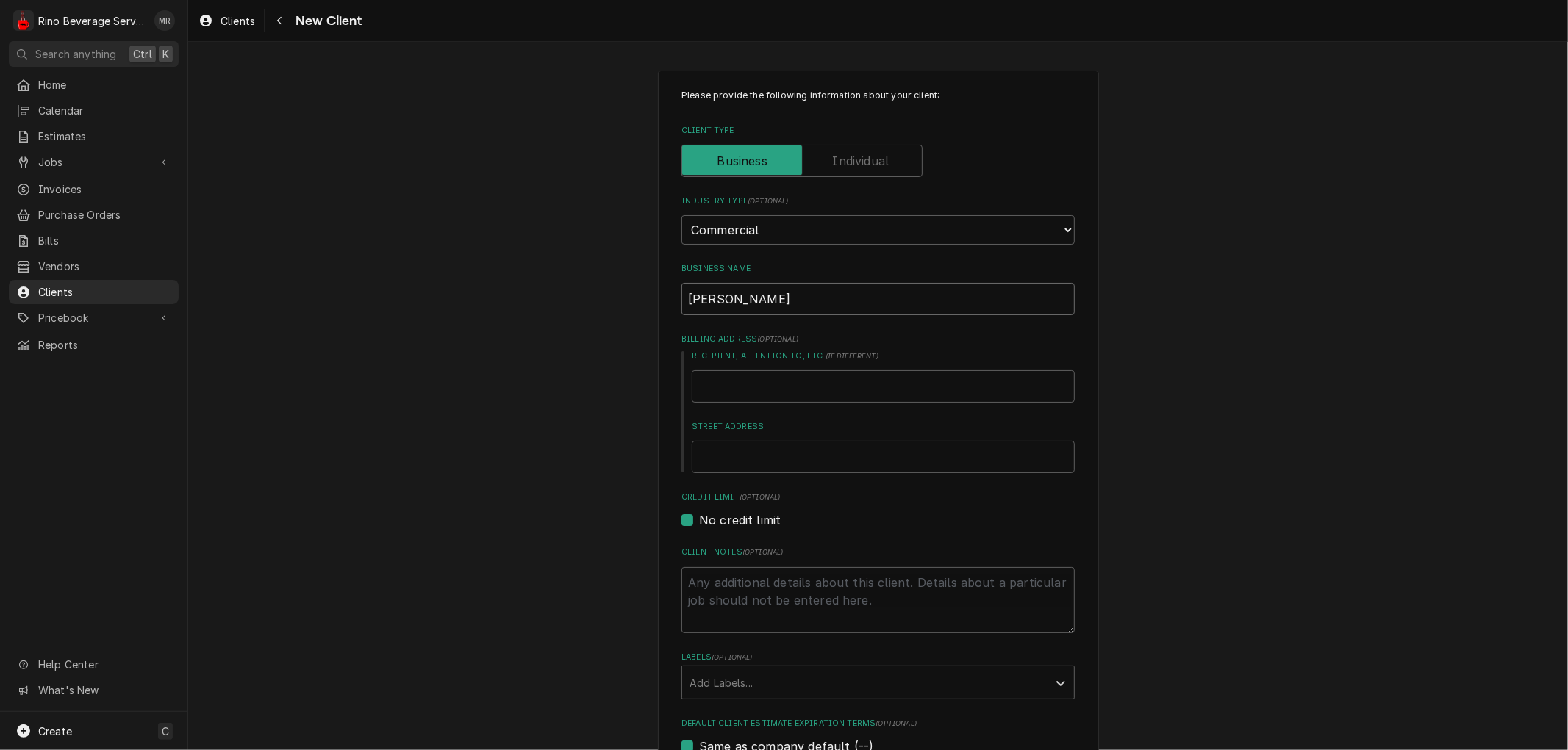
type input "Poppet"
type textarea "x"
type input "Poppets"
type textarea "x"
type input "Poppets"
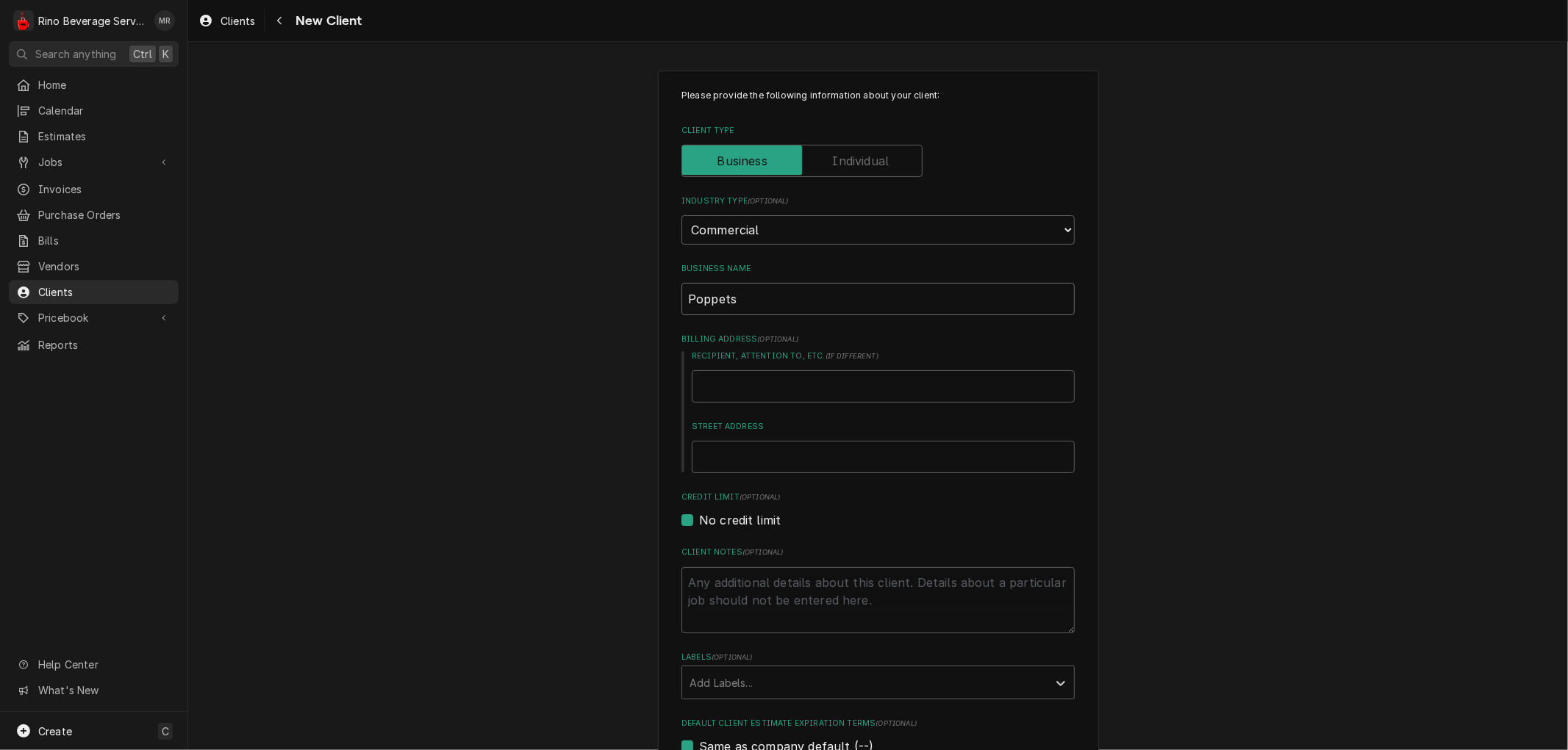
type textarea "x"
type input "Poppets C"
type textarea "x"
type input "Poppets Co"
type textarea "x"
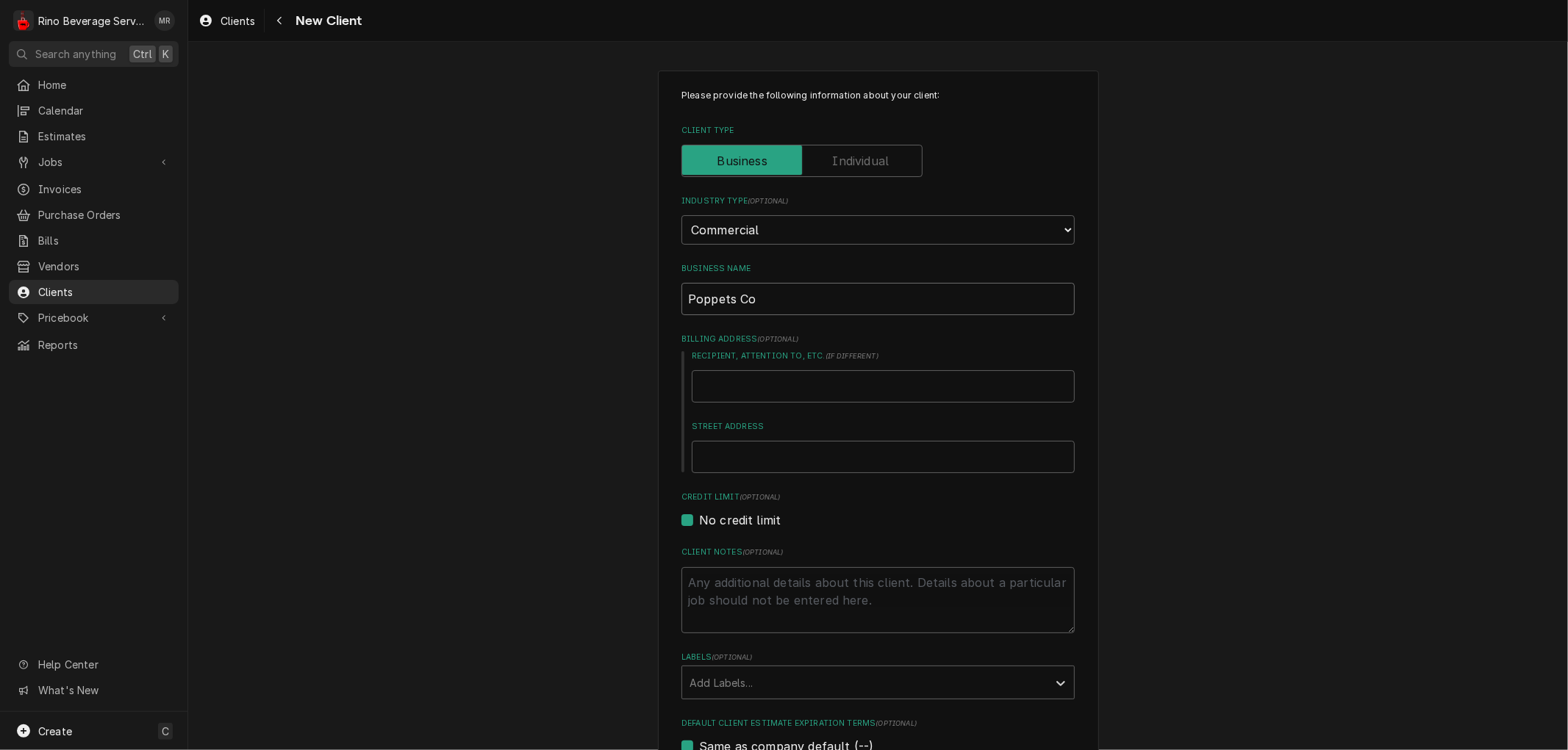
type input "Poppets Cof"
type textarea "x"
type input "Poppets Coff"
type textarea "x"
type input "Poppets Coffe"
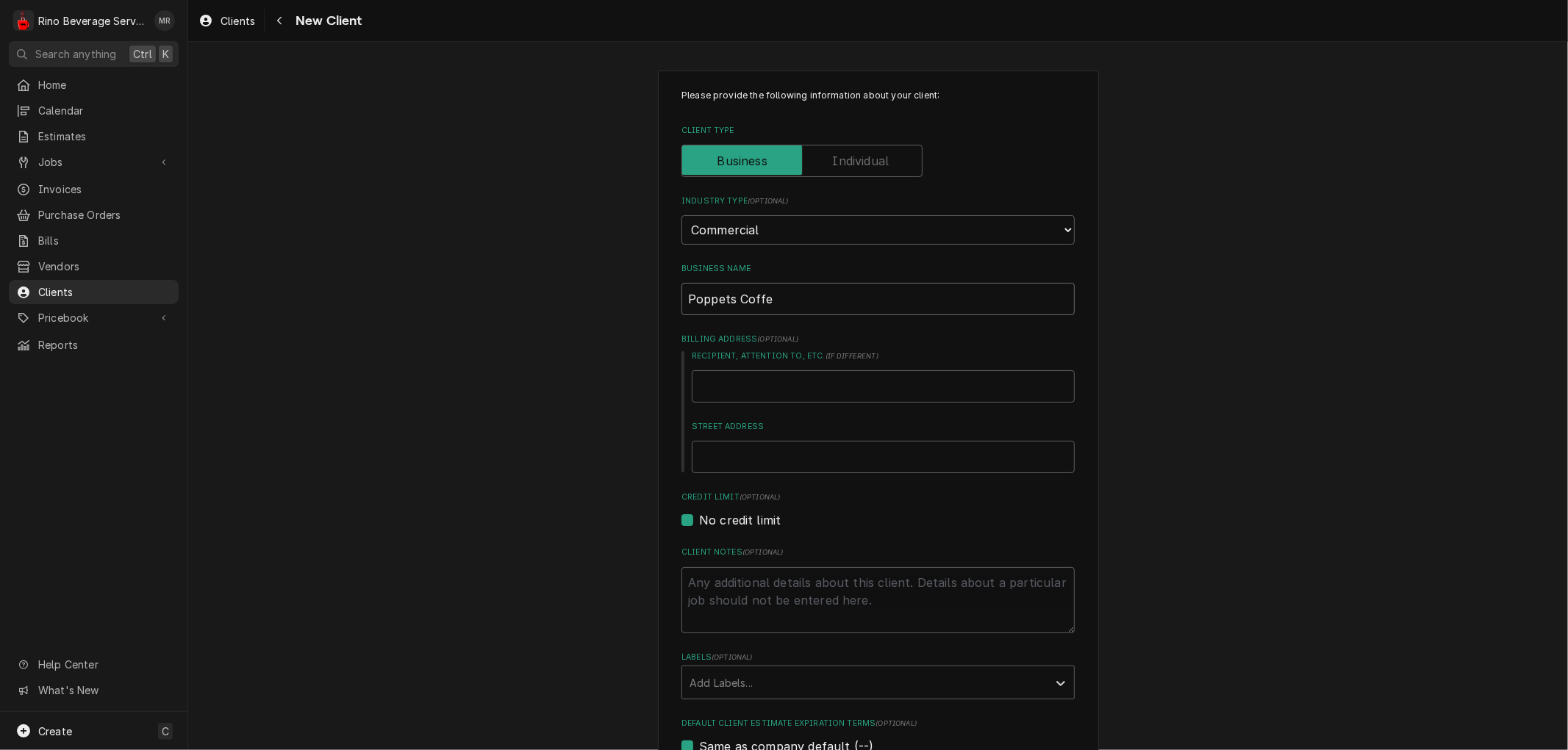
type textarea "x"
type input "Poppets Coffee"
type textarea "x"
type input "Poppets Coffee"
type textarea "x"
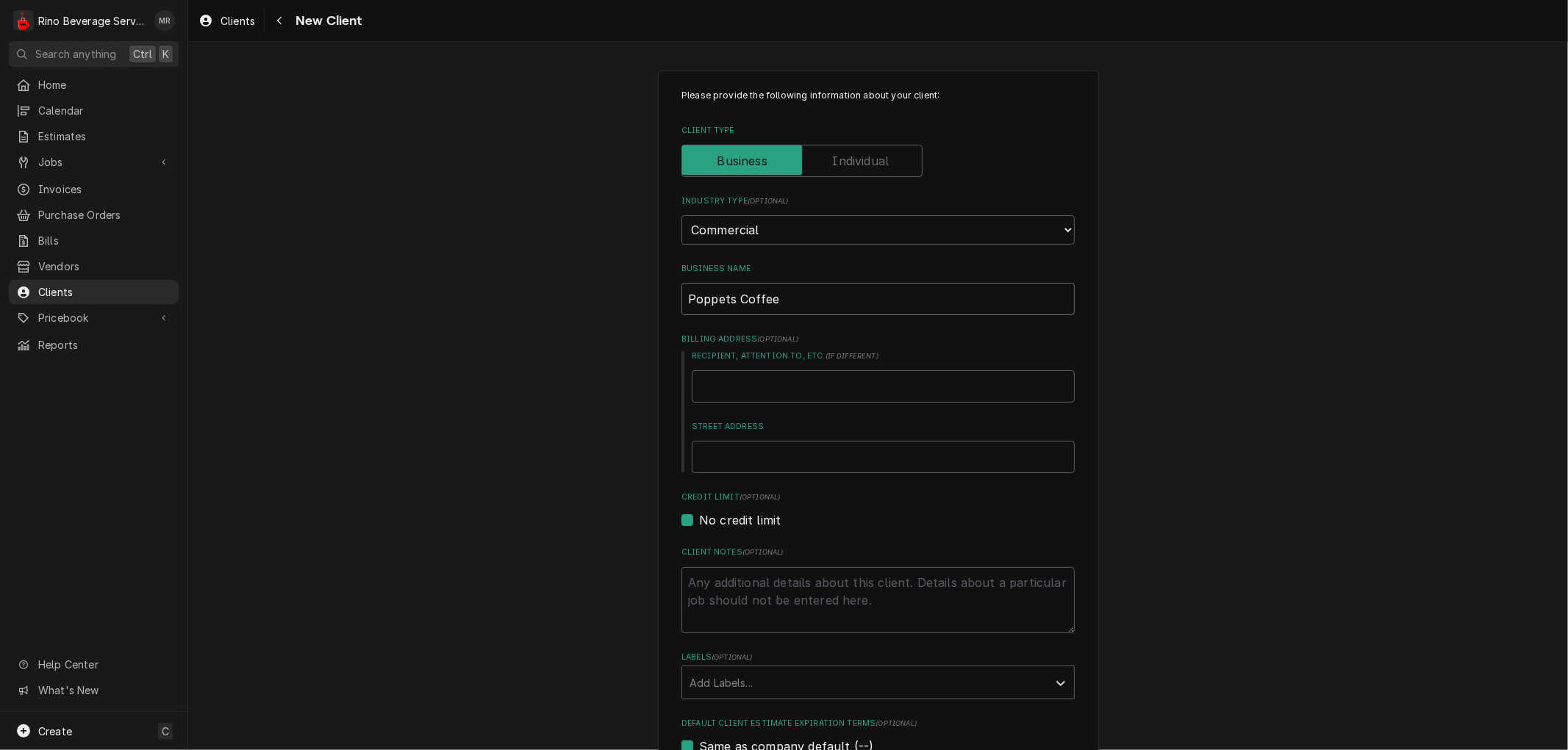
type input "Poppets Coffee &"
type textarea "x"
type input "Poppets Coffee &"
type textarea "x"
type input "Poppets Coffee & T"
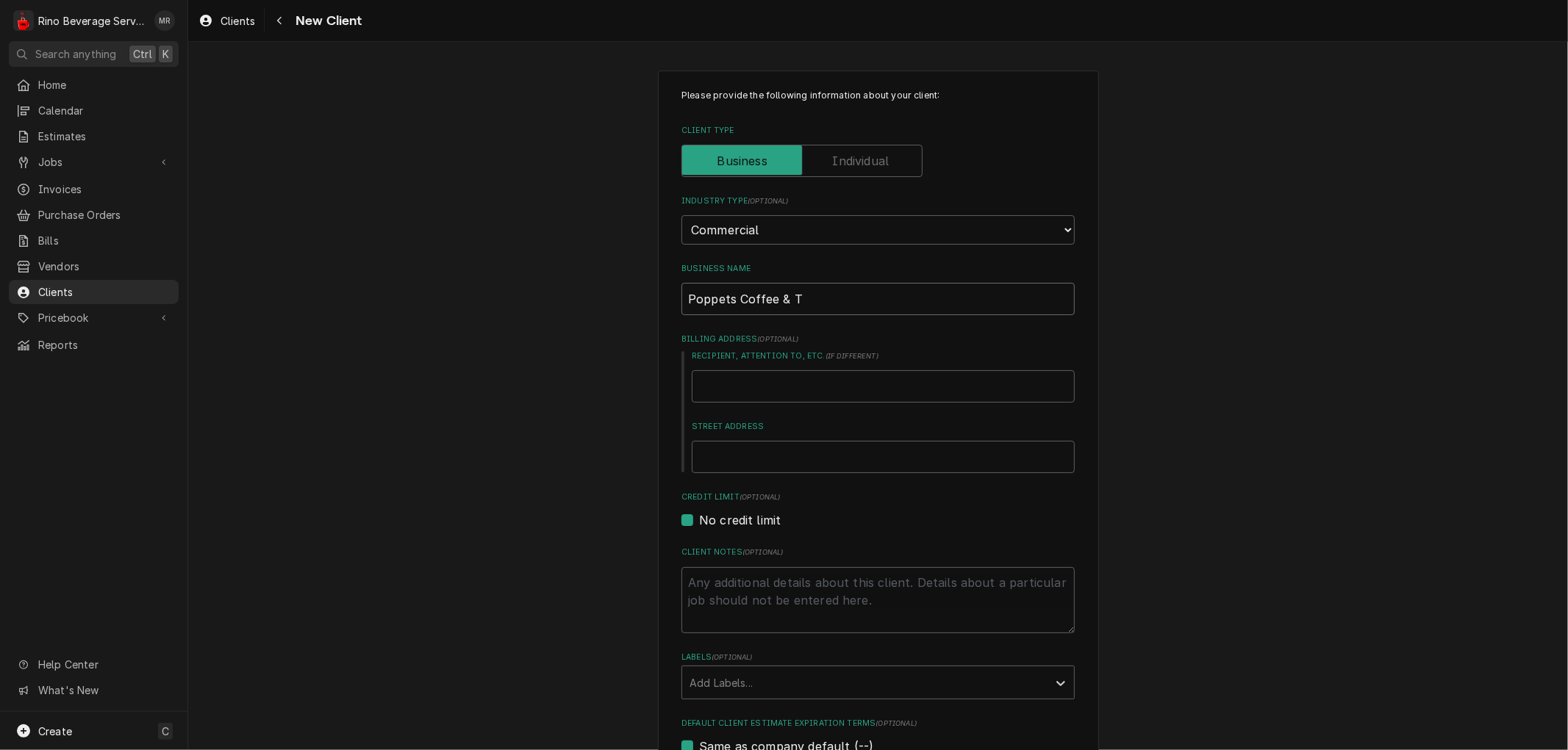
type textarea "x"
type input "Poppets Coffee & Te"
type textarea "x"
type input "Poppets Coffee & Tea"
click at [776, 454] on input "Street Address" at bounding box center [883, 457] width 383 height 33
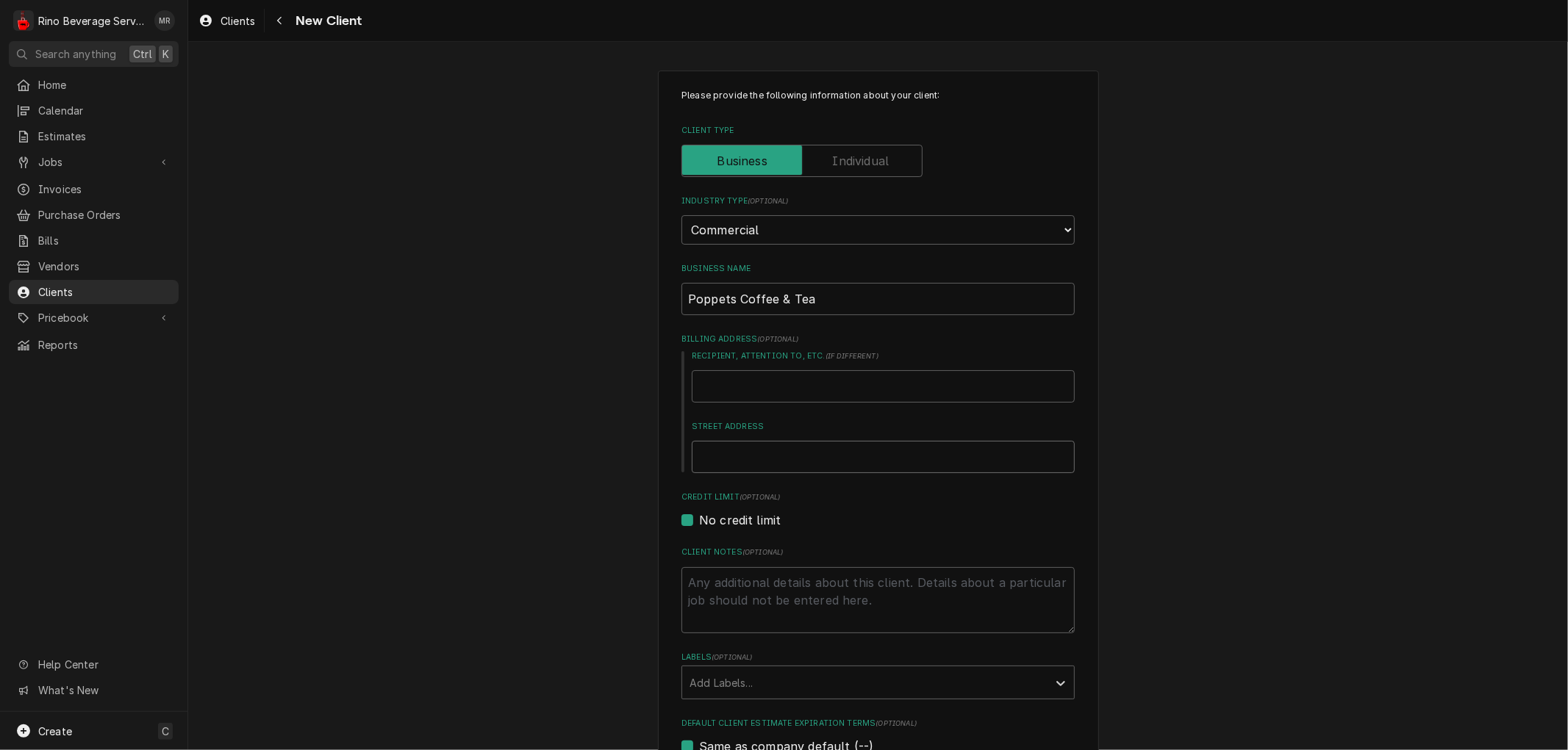
type textarea "x"
type input "1"
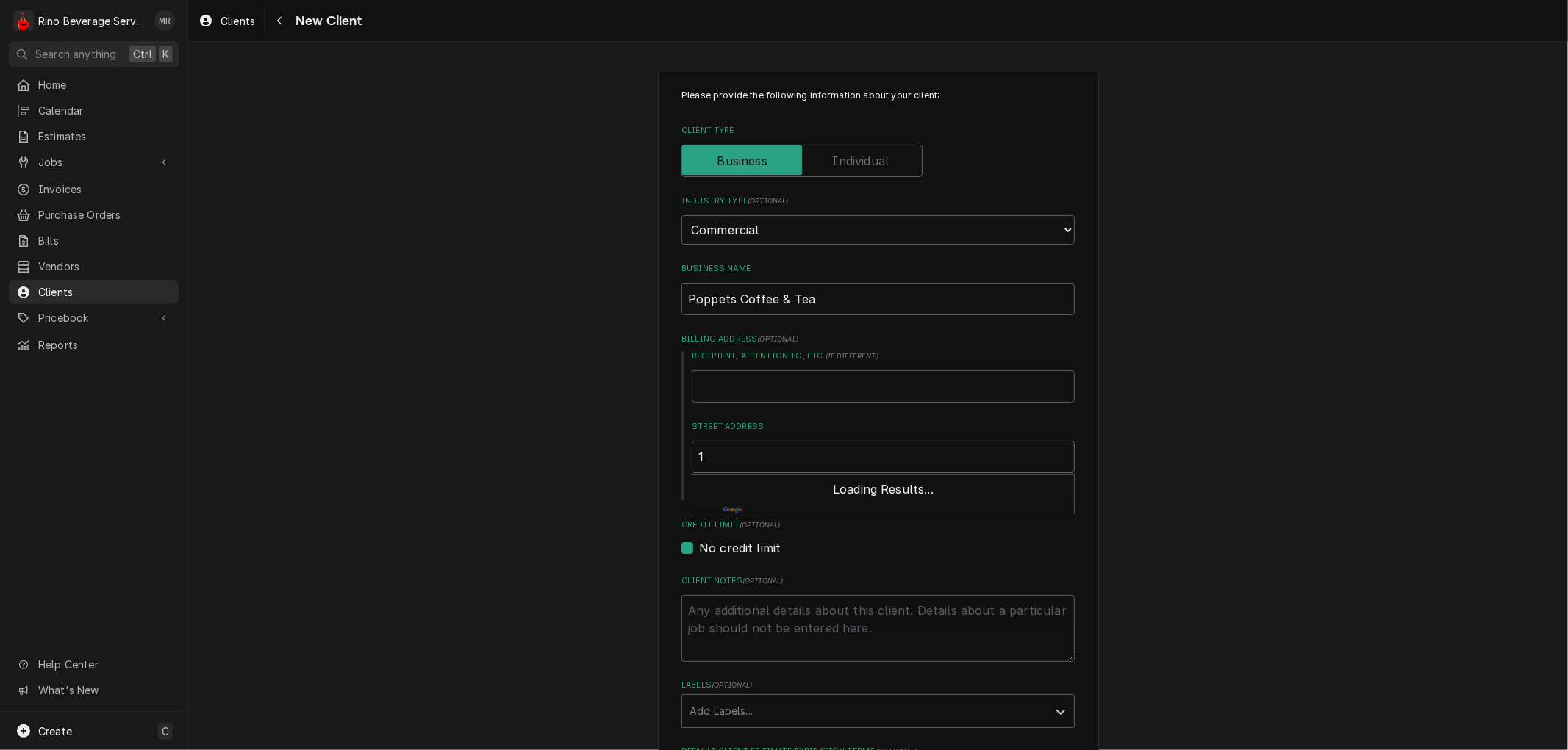
type textarea "x"
type input "14"
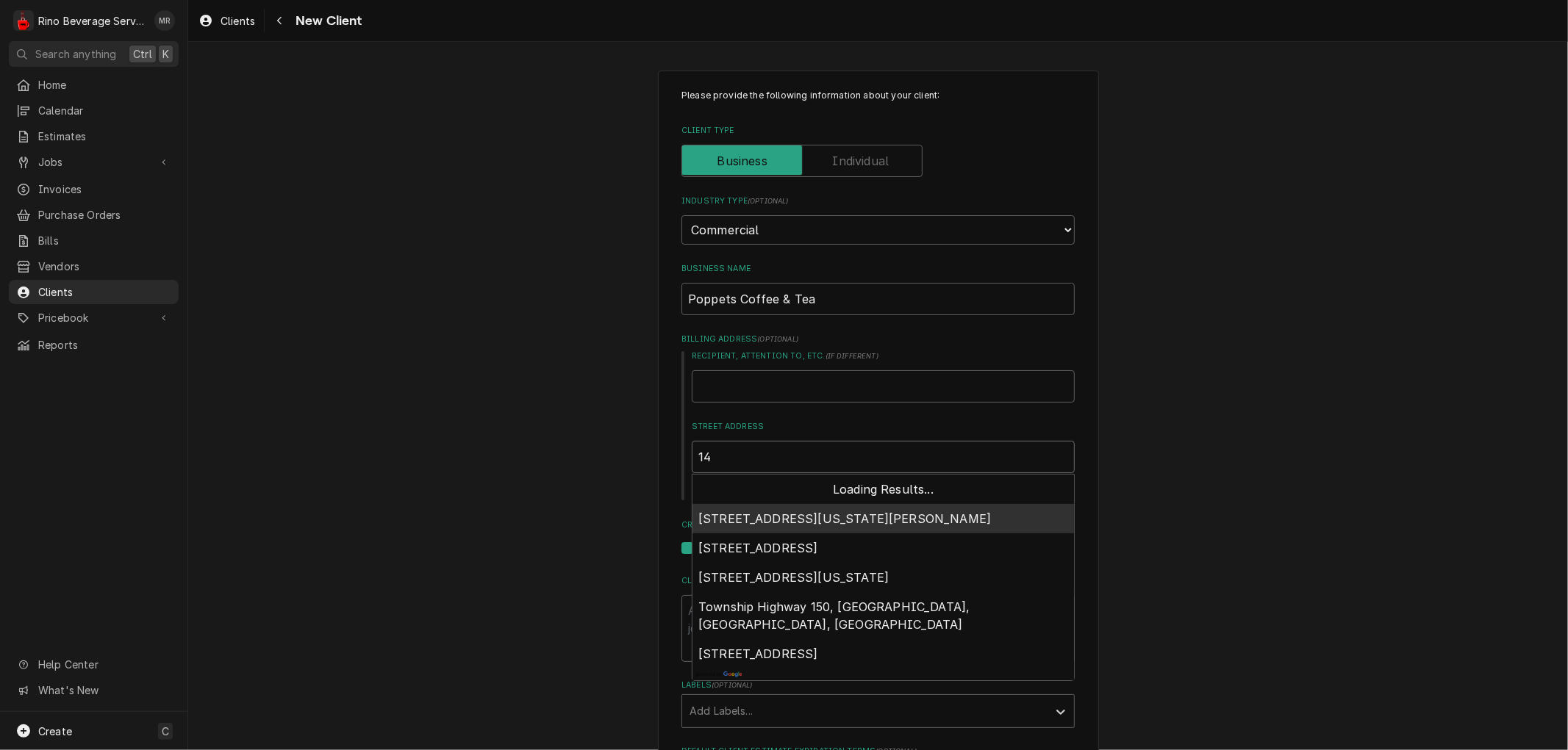
type textarea "x"
type input "140"
type textarea "x"
type input "1403"
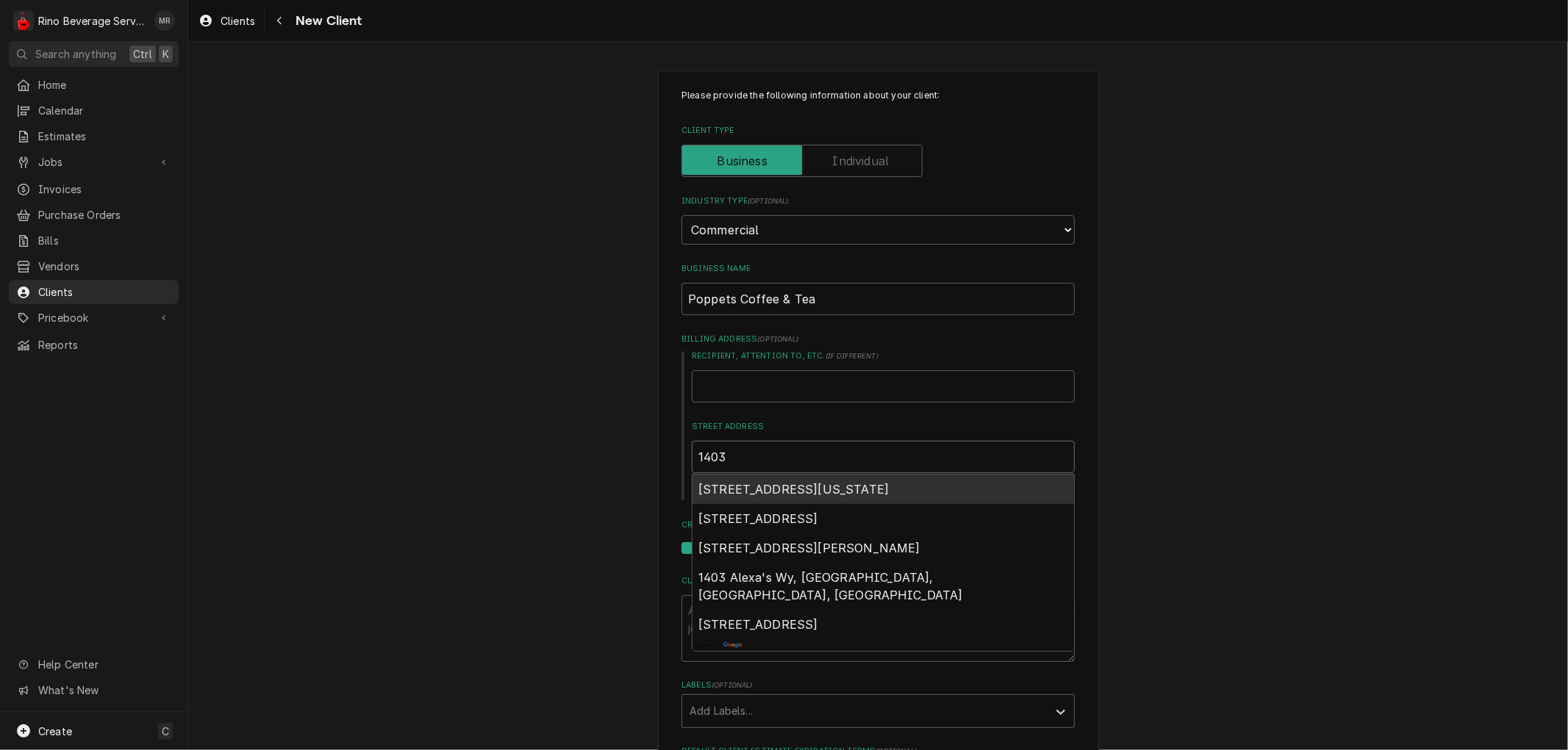
type textarea "x"
type input "1403"
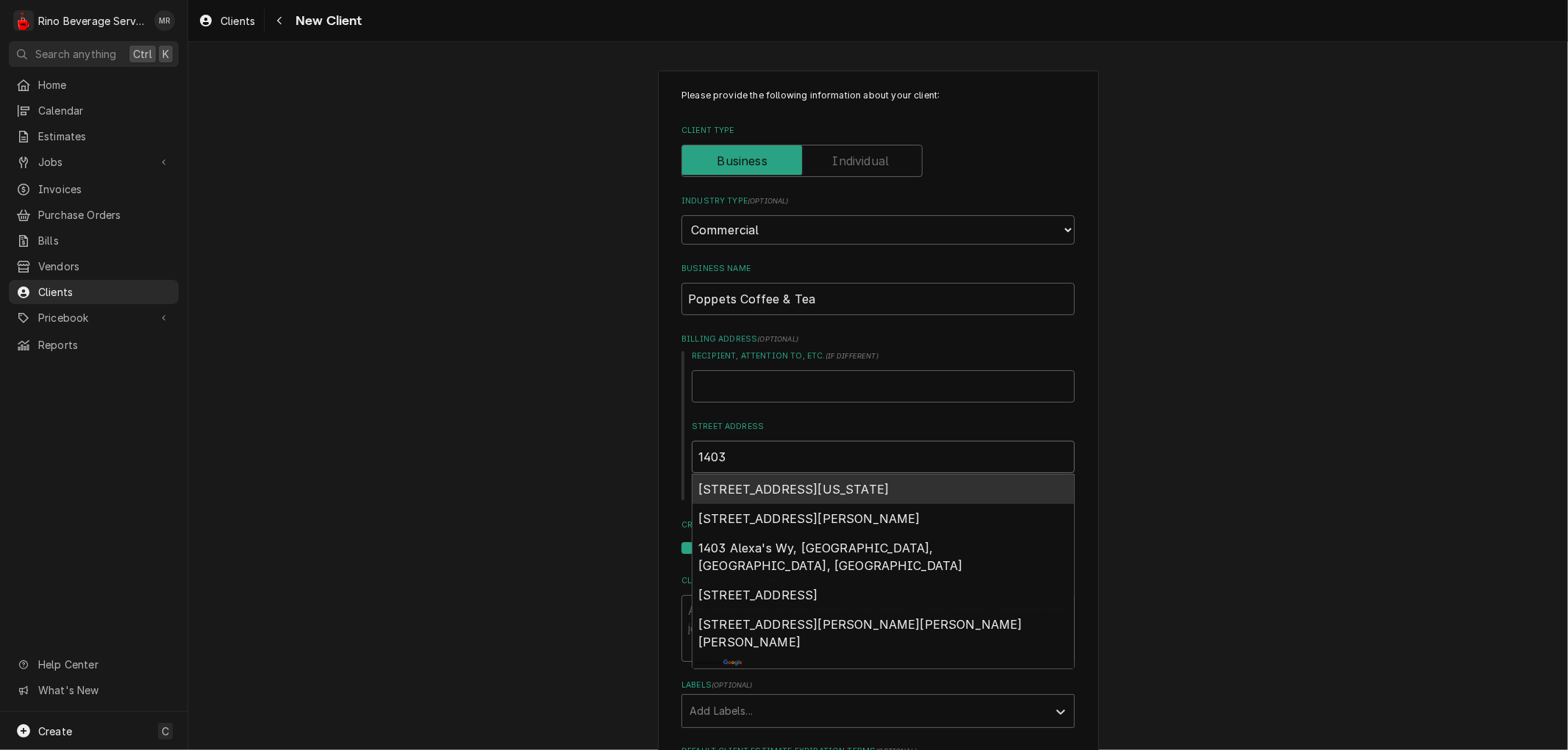
type textarea "x"
type input "1403 B"
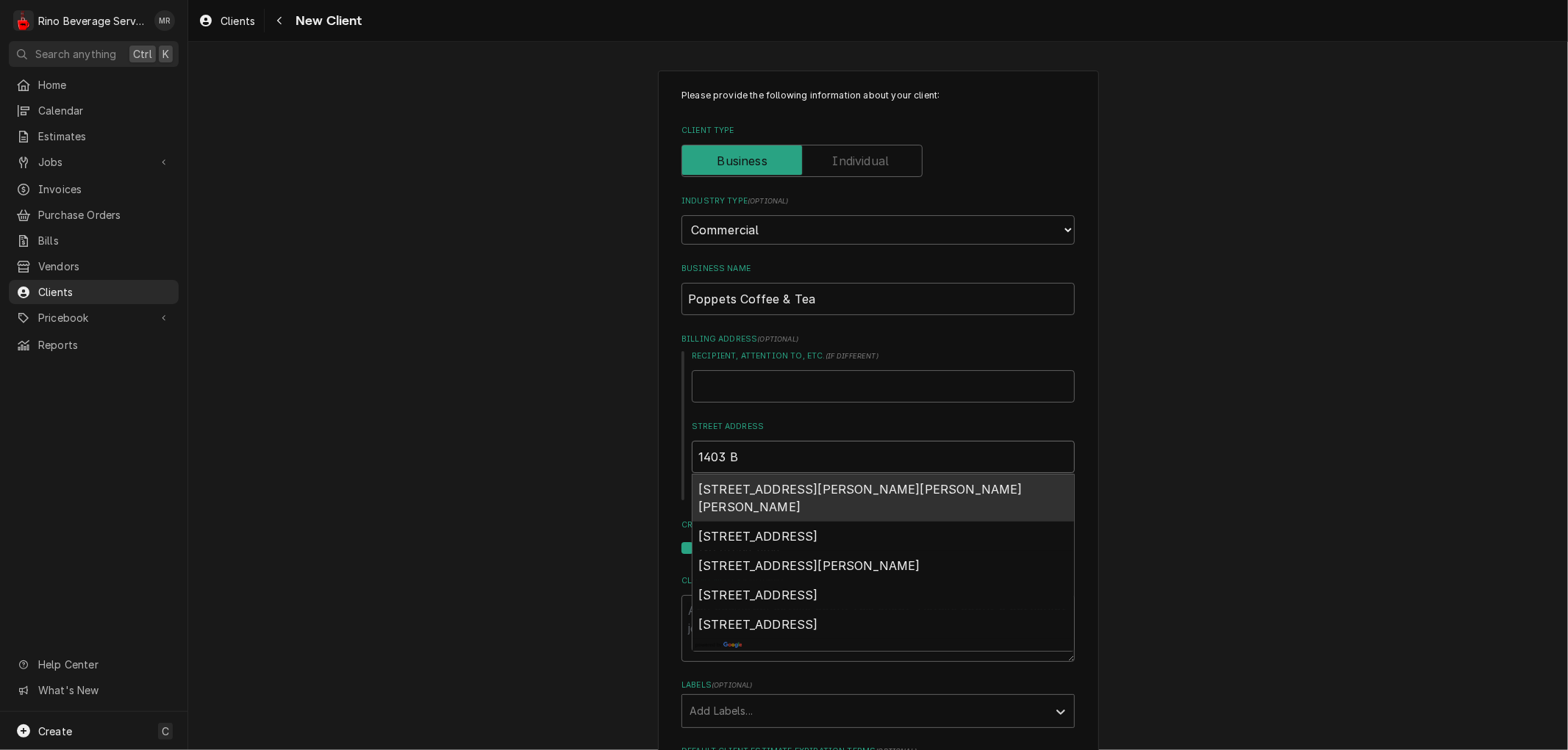
type textarea "x"
type input "1403 Bu"
type textarea "x"
type input "1403 [PERSON_NAME]"
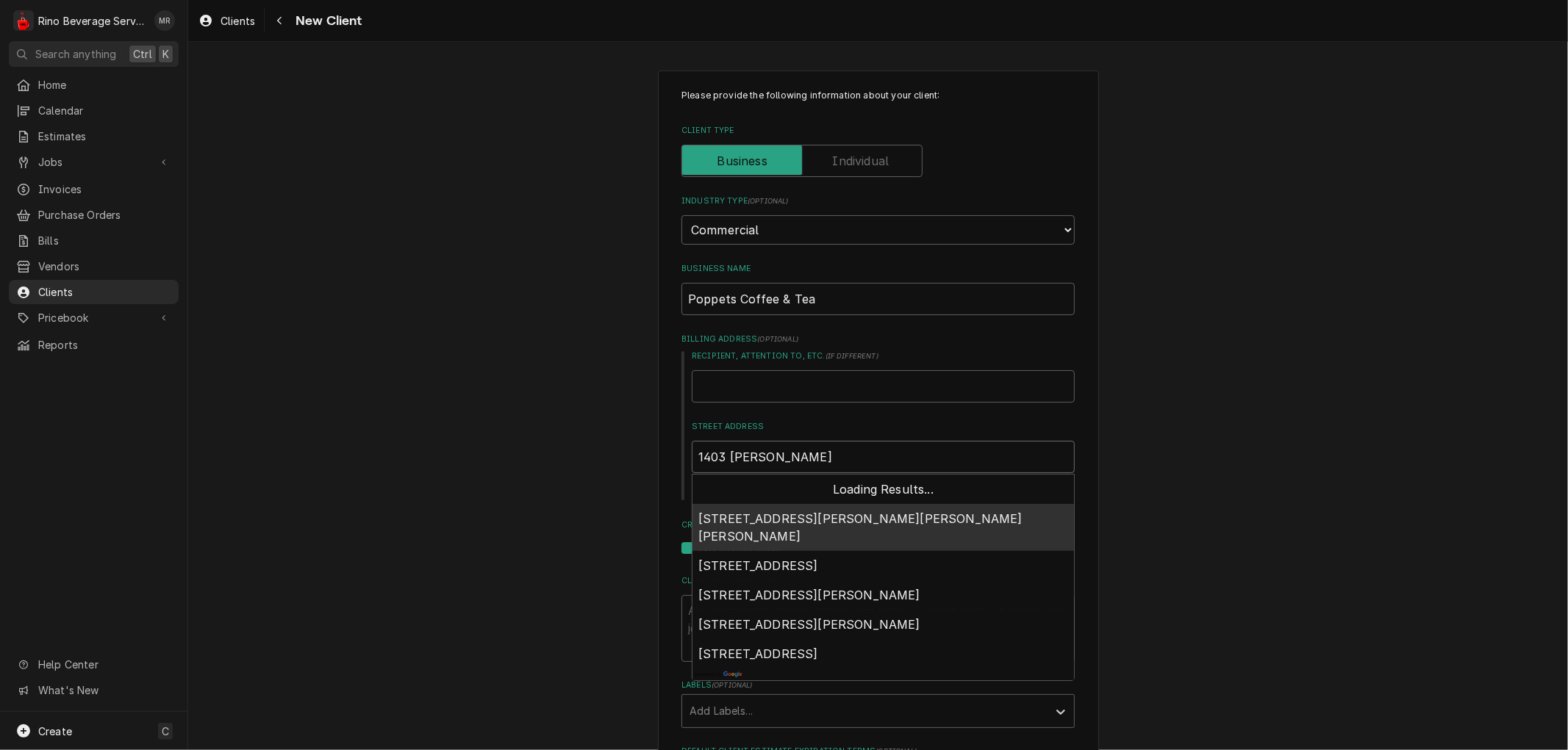
type textarea "x"
type input "1403 [PERSON_NAME]"
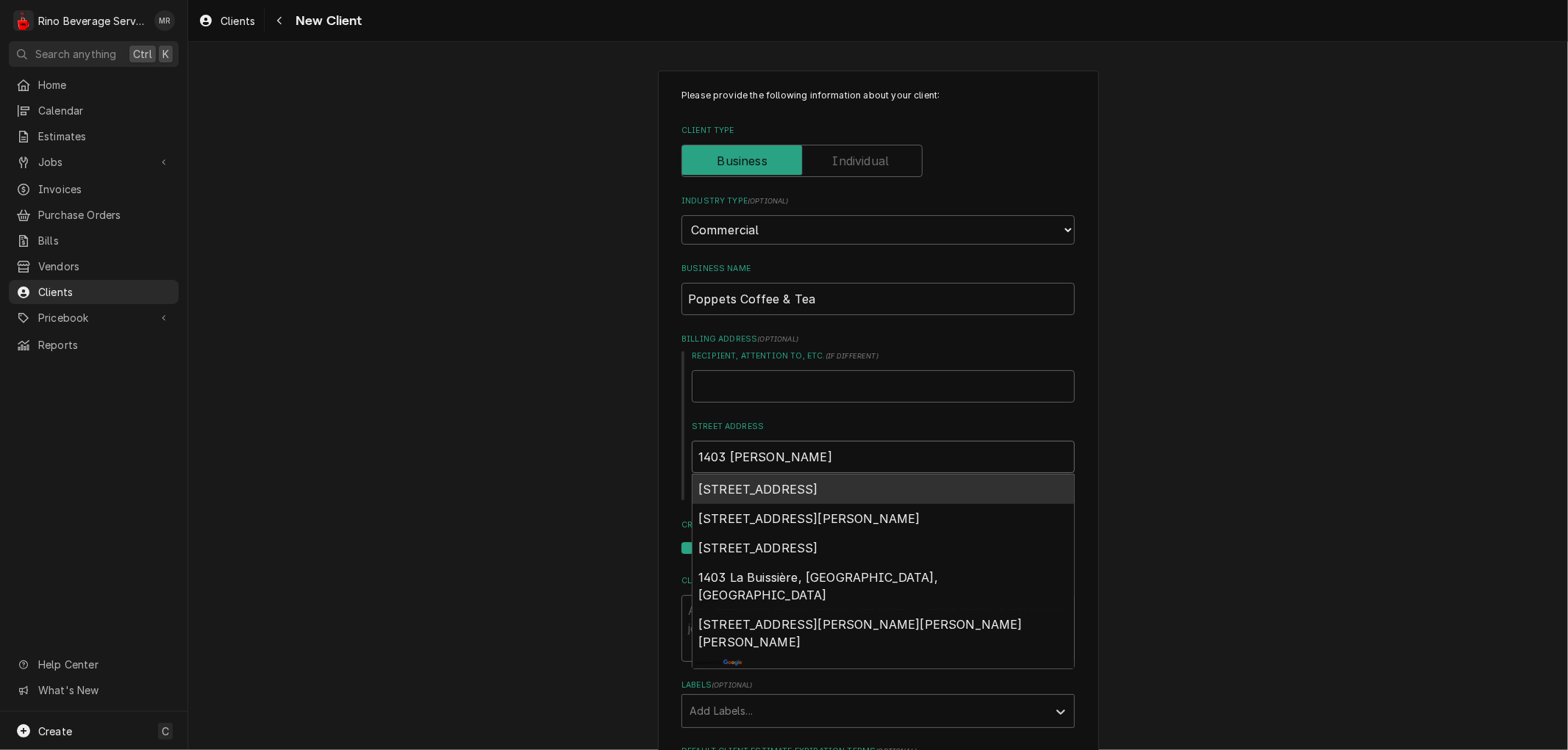
type textarea "x"
type input "1403 Buisn"
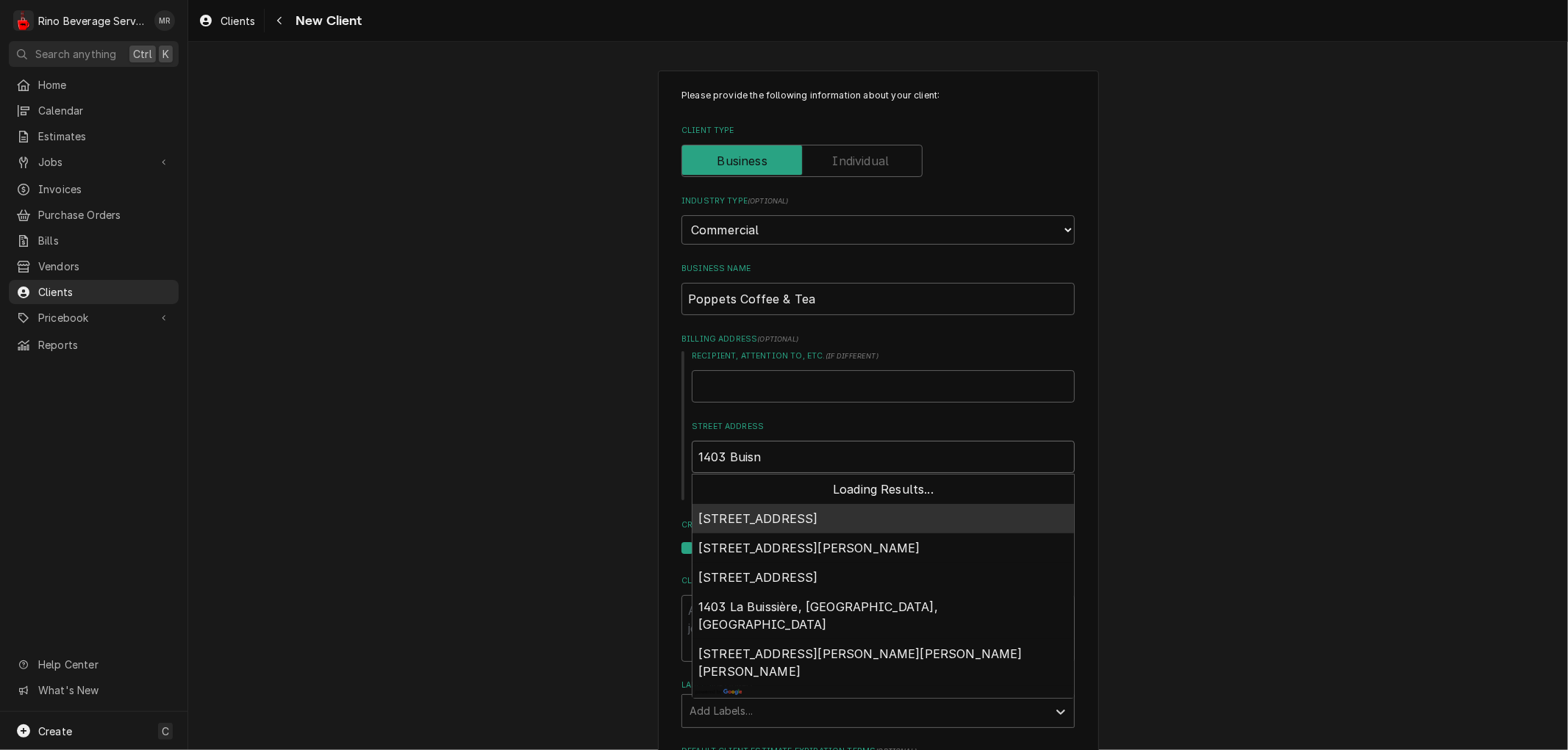
type textarea "x"
type input "1403 Buisne"
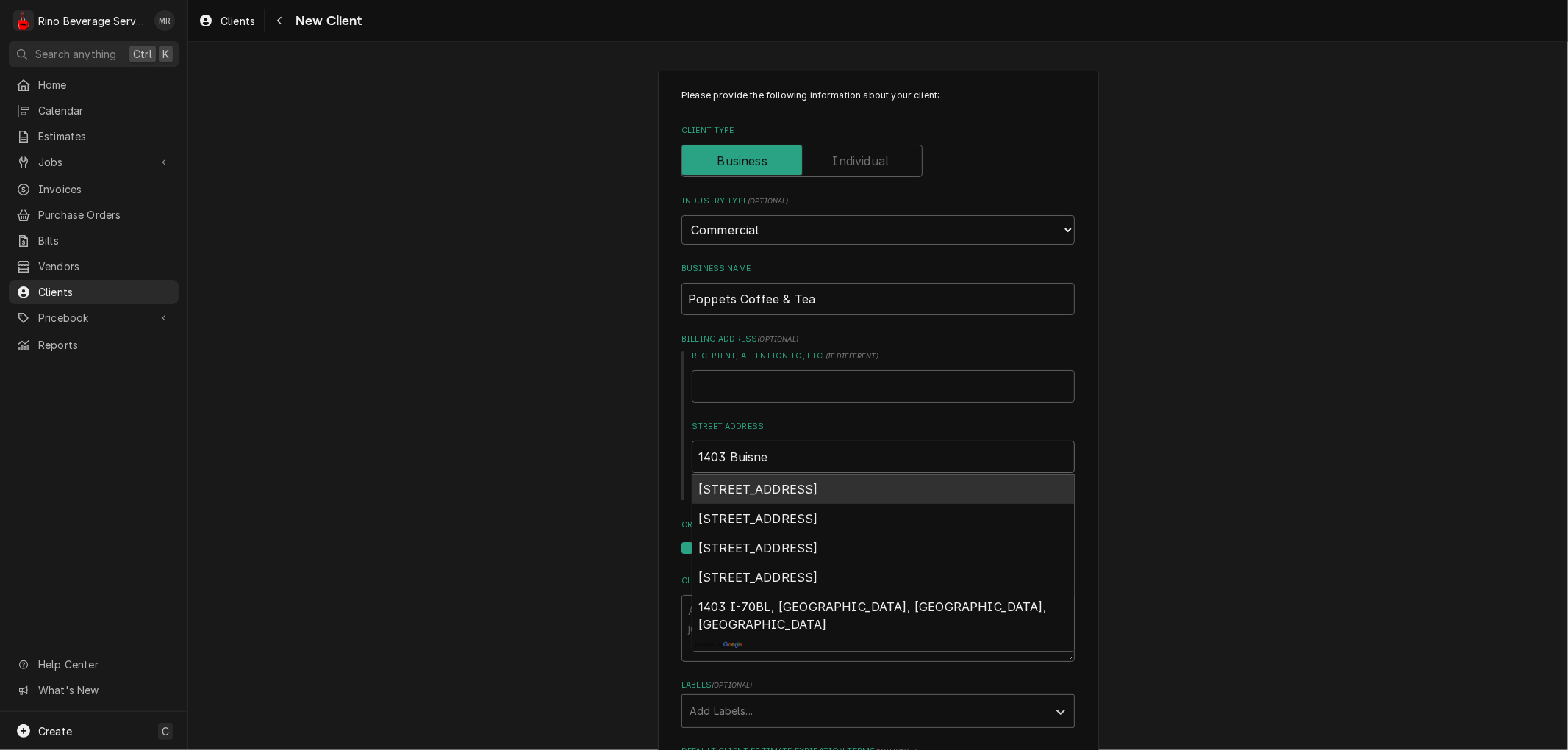
type textarea "x"
type input "1403 Buisnes"
type textarea "x"
type input "1403 Buisness"
click at [781, 485] on span "[STREET_ADDRESS]" at bounding box center [758, 489] width 119 height 14
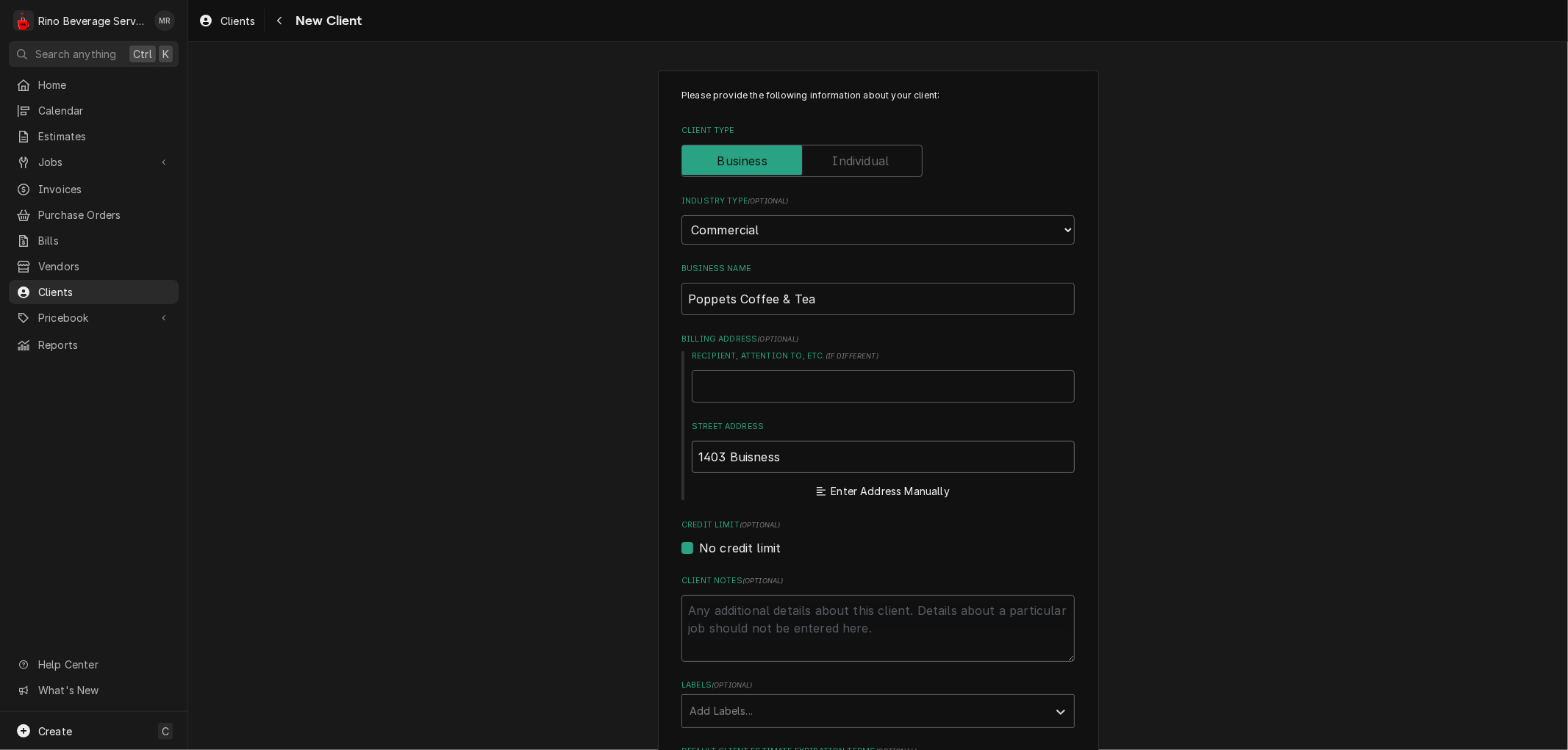
type textarea "x"
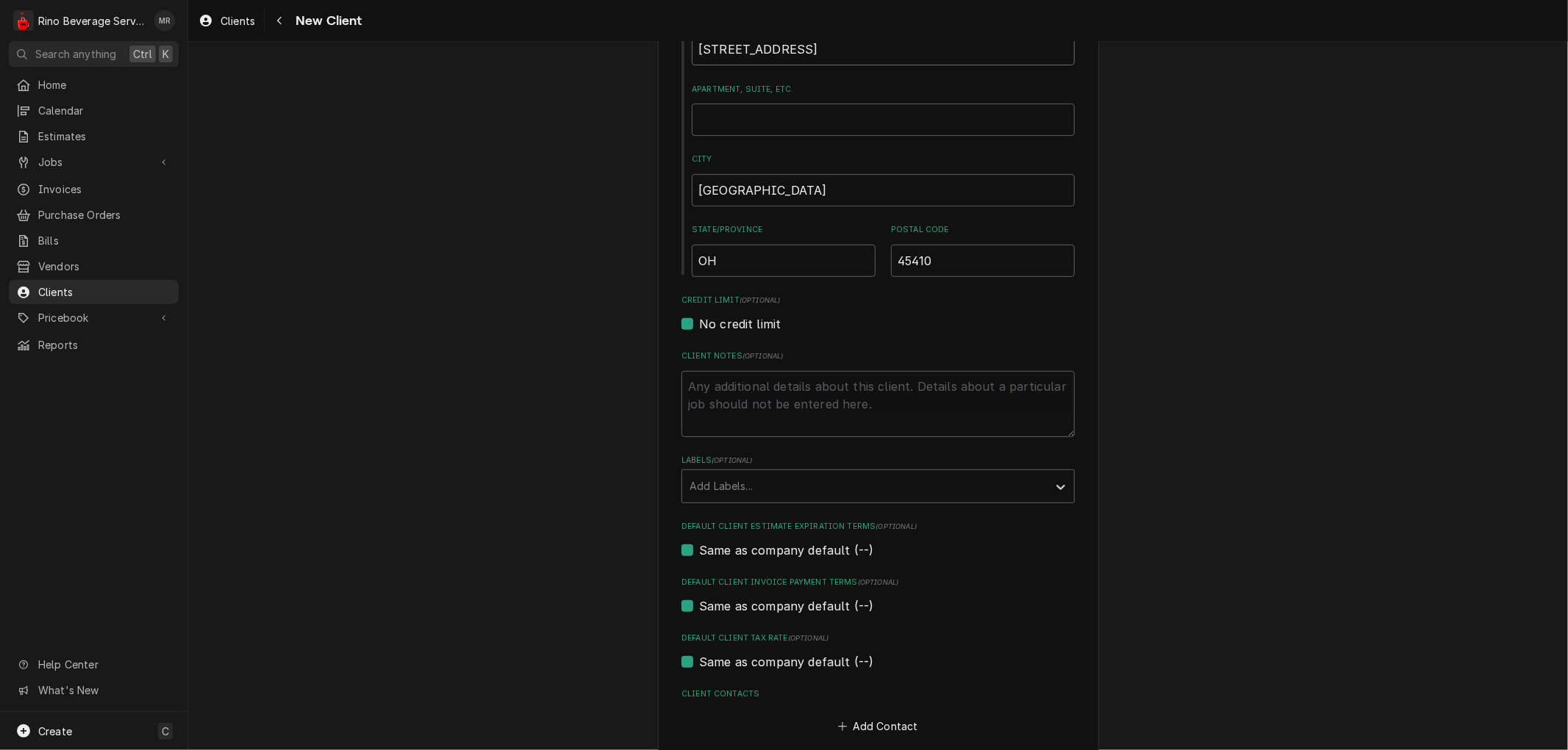
scroll to position [481, 0]
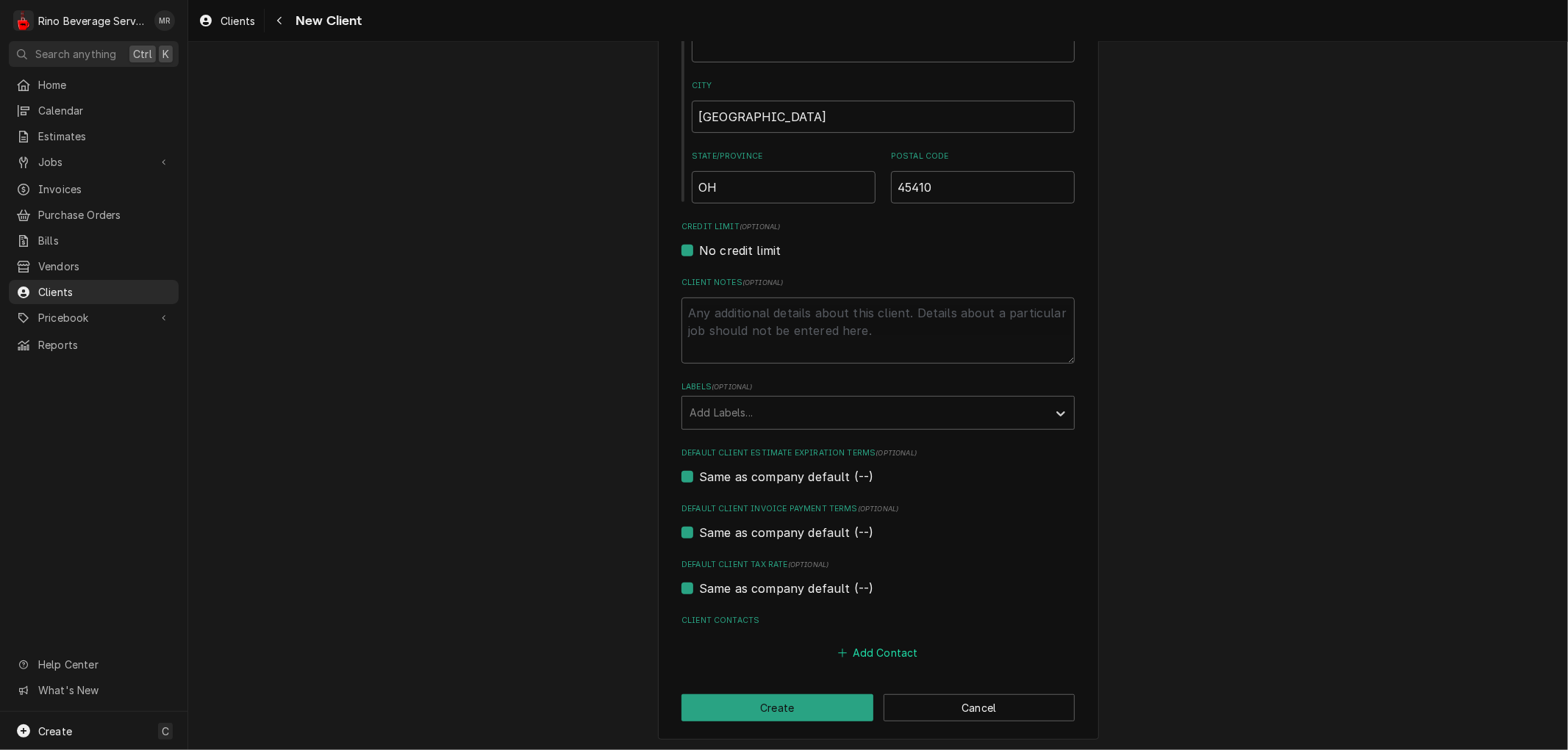
type input "[STREET_ADDRESS]"
click at [862, 652] on button "Add Contact" at bounding box center [878, 653] width 85 height 20
type textarea "x"
click at [775, 679] on input "Business Name" at bounding box center [878, 683] width 362 height 33
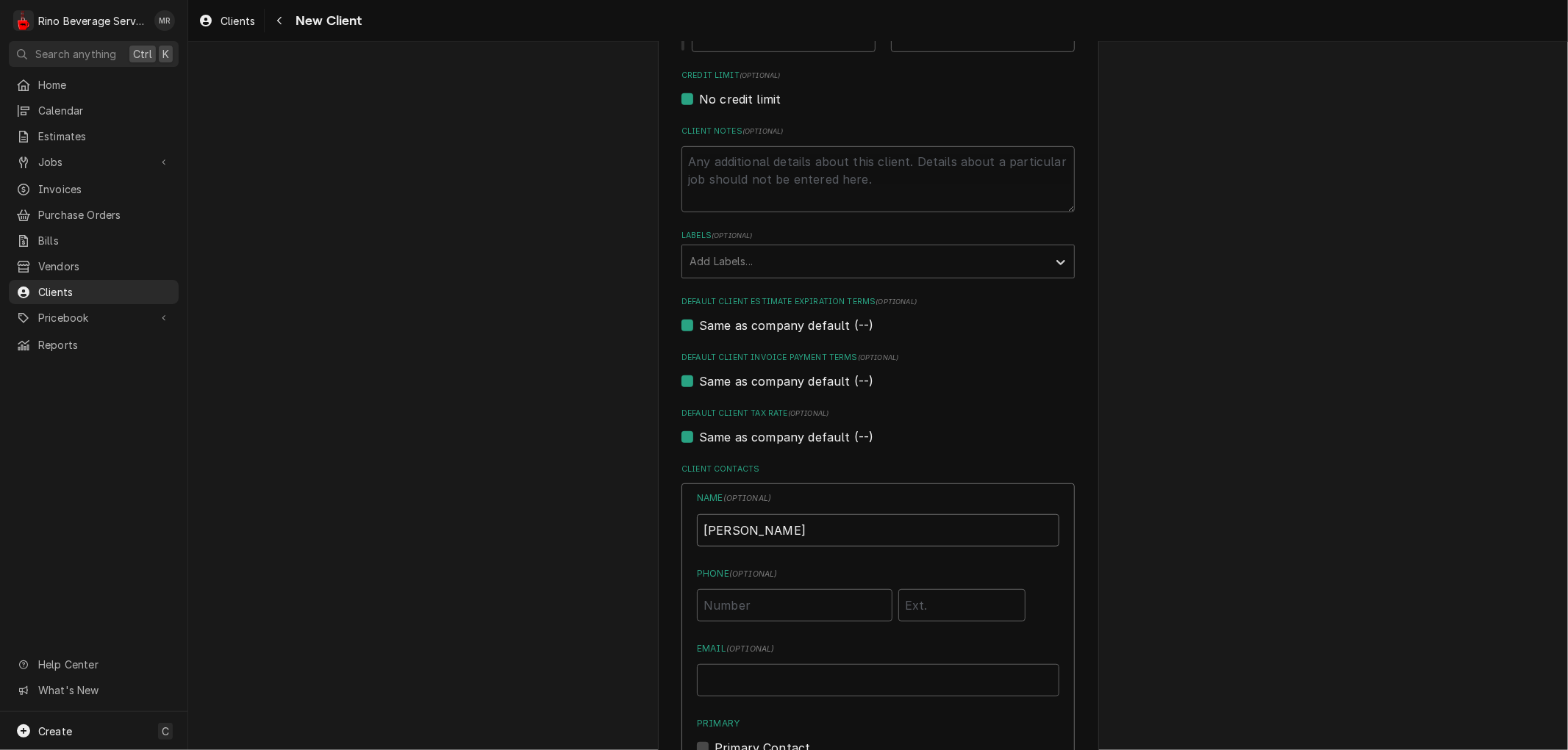
scroll to position [644, 0]
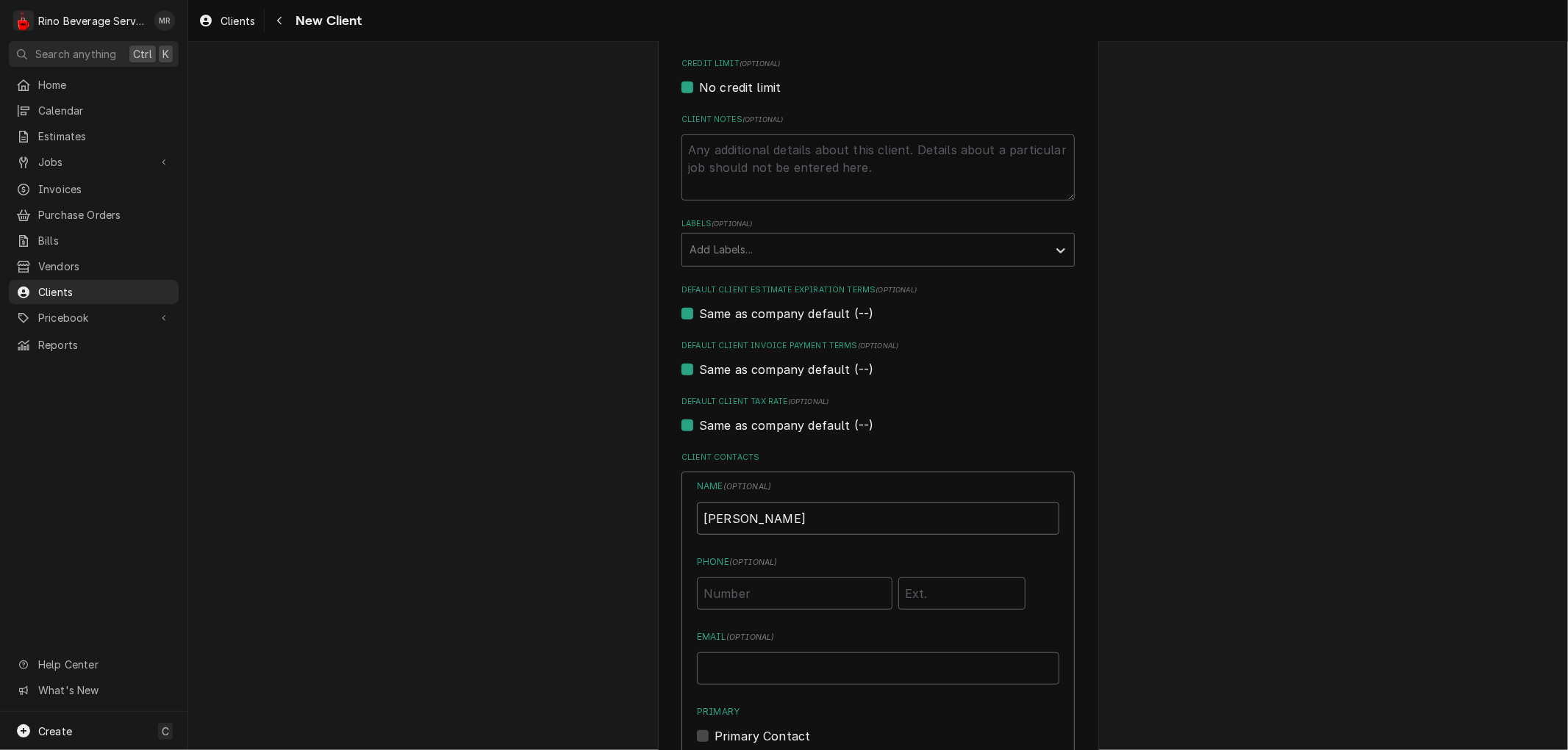
type input "[PERSON_NAME]"
click at [743, 595] on input "Phone ( optional )" at bounding box center [795, 594] width 196 height 33
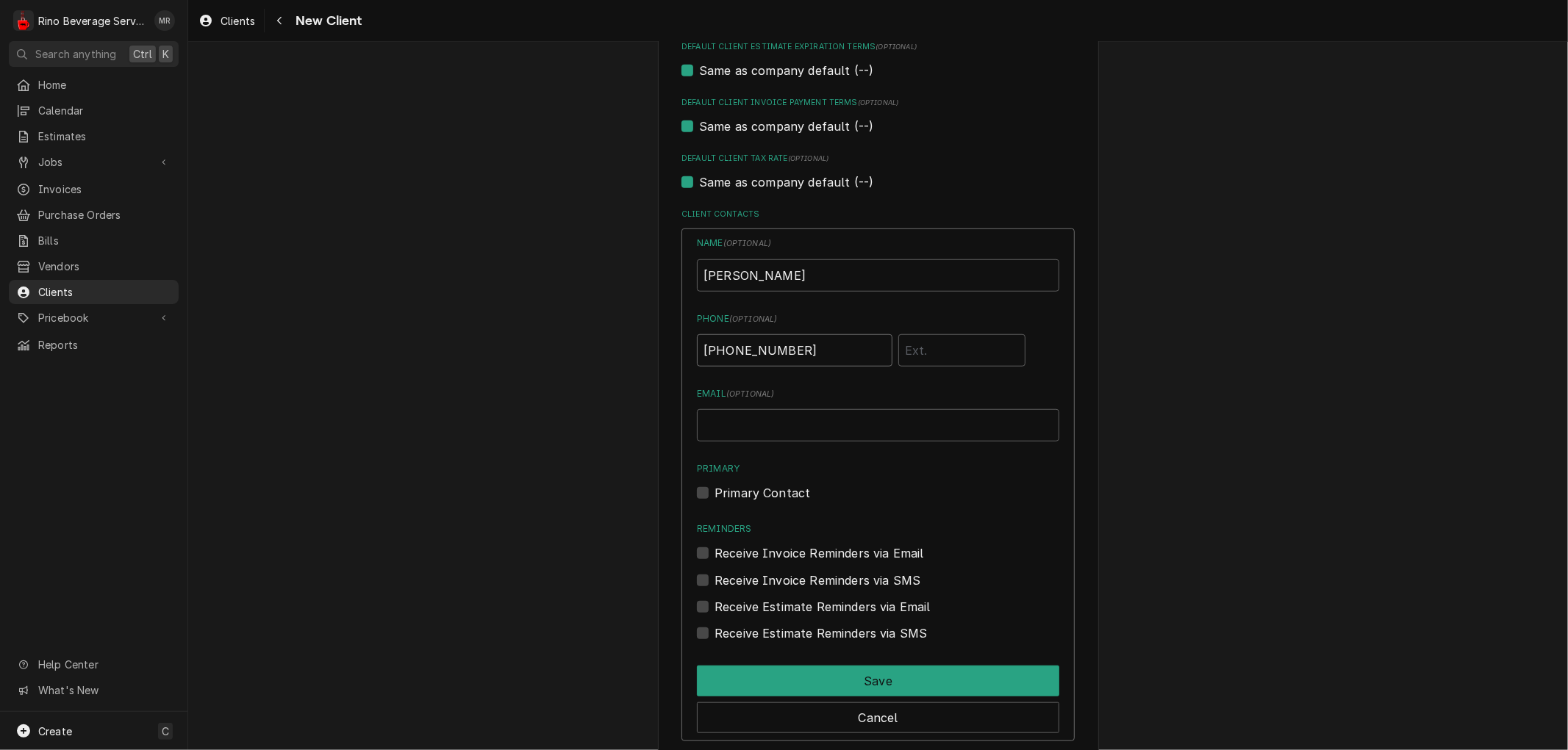
scroll to position [890, 0]
type input "[PHONE_NUMBER]"
click at [715, 491] on label "Primary Contact" at bounding box center [762, 491] width 95 height 17
click at [715, 491] on input "Primary" at bounding box center [896, 499] width 362 height 33
checkbox input "true"
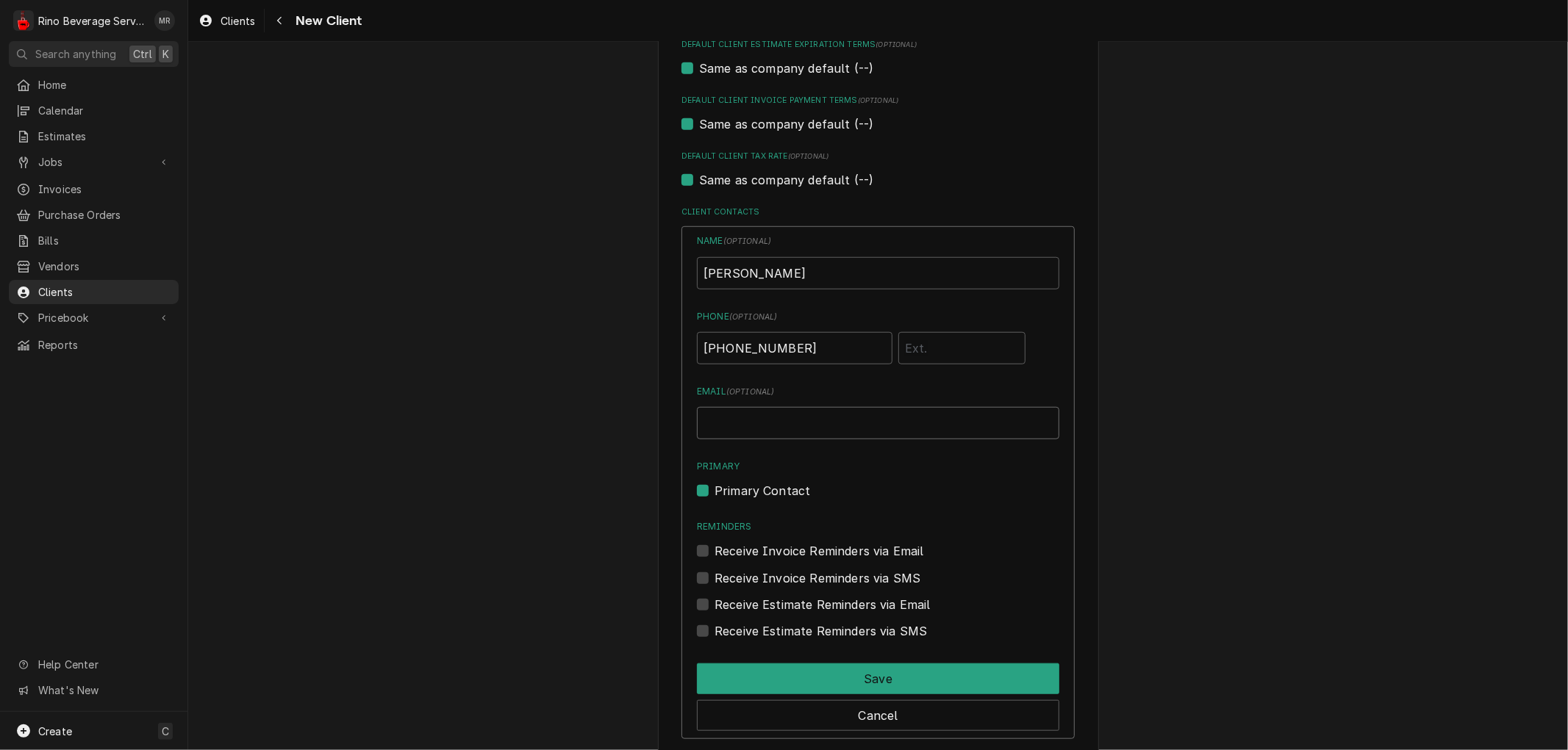
click at [741, 424] on input "Email ( optional )" at bounding box center [878, 424] width 362 height 33
